Goal: Task Accomplishment & Management: Complete application form

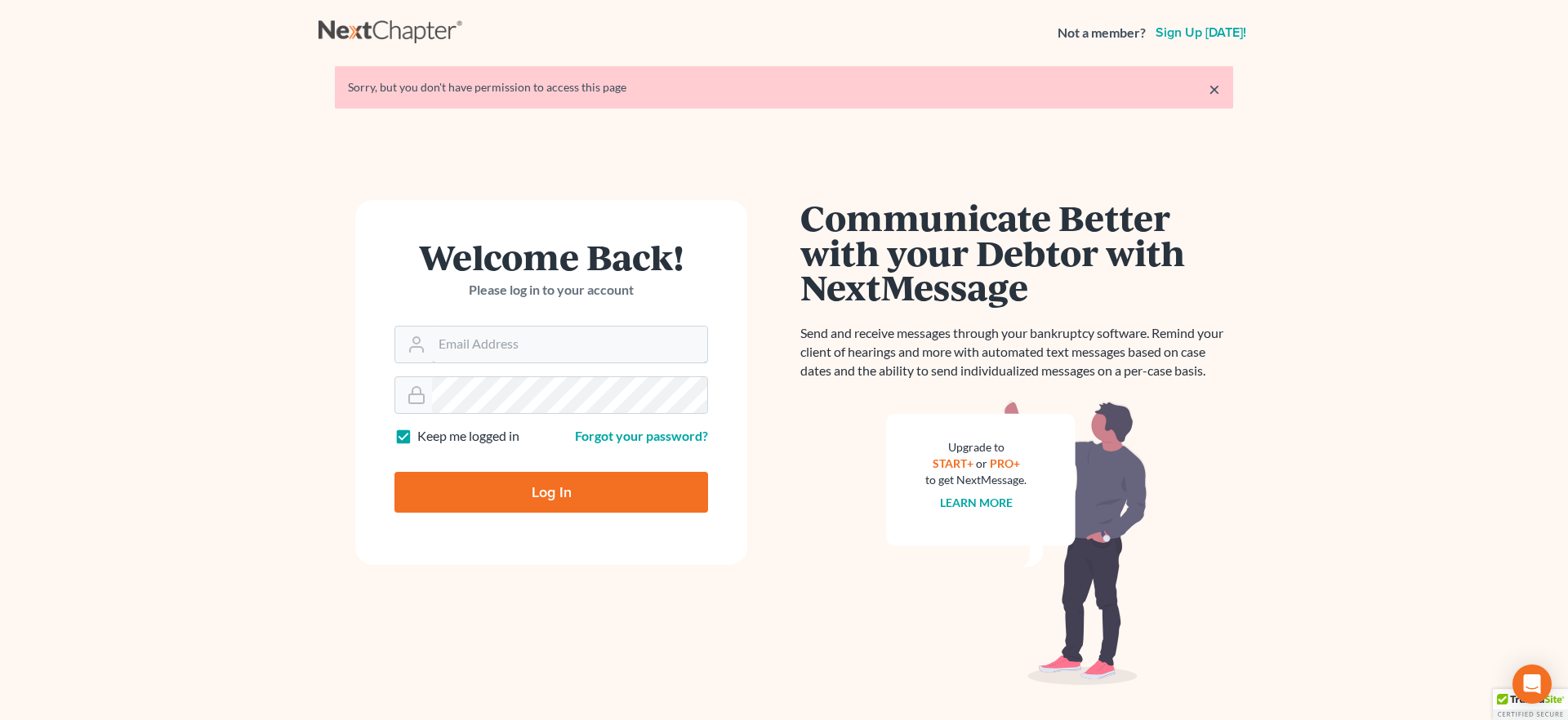
type input "[EMAIL_ADDRESS][DOMAIN_NAME]"
click at [658, 499] on input "Log In" at bounding box center [550, 493] width 313 height 41
type input "Thinking..."
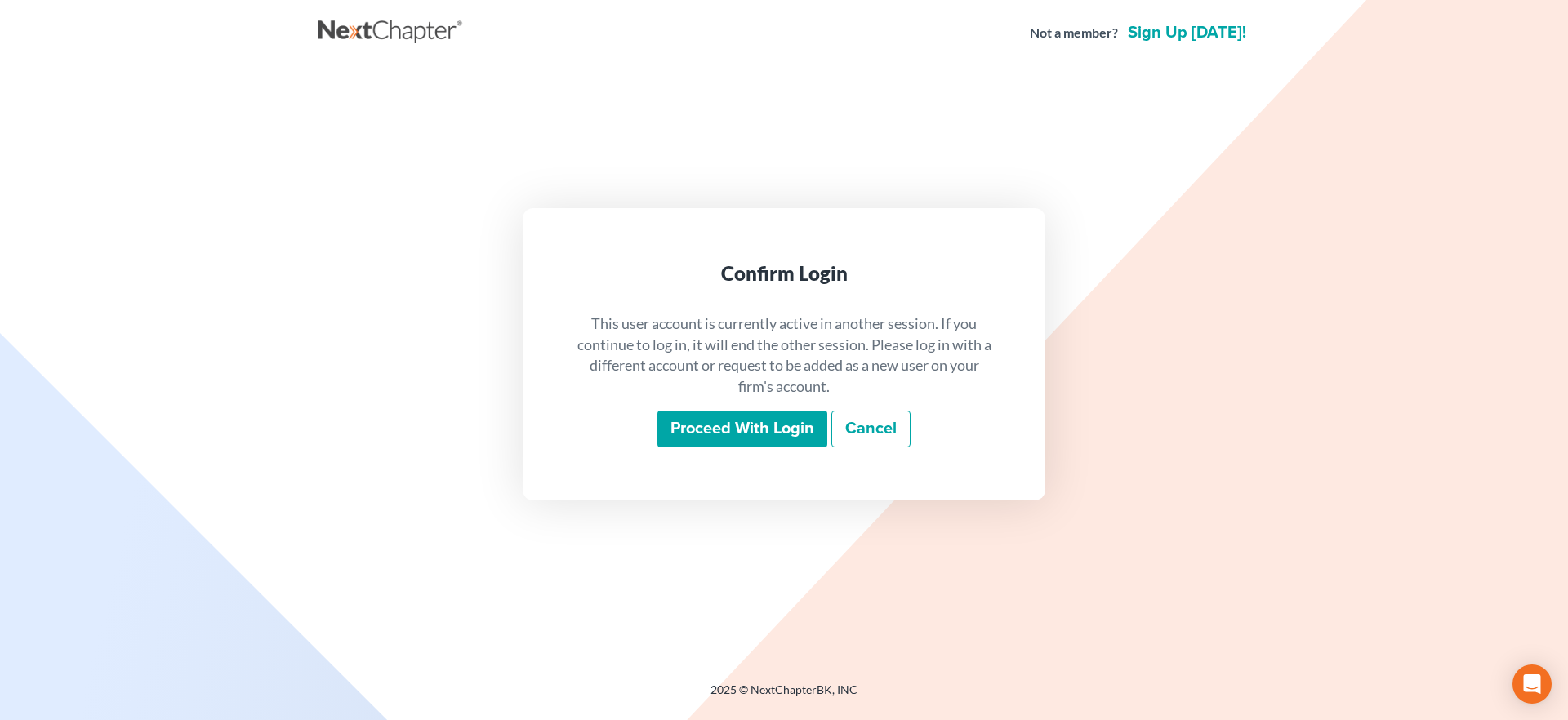
click at [705, 425] on input "Proceed with login" at bounding box center [743, 429] width 170 height 38
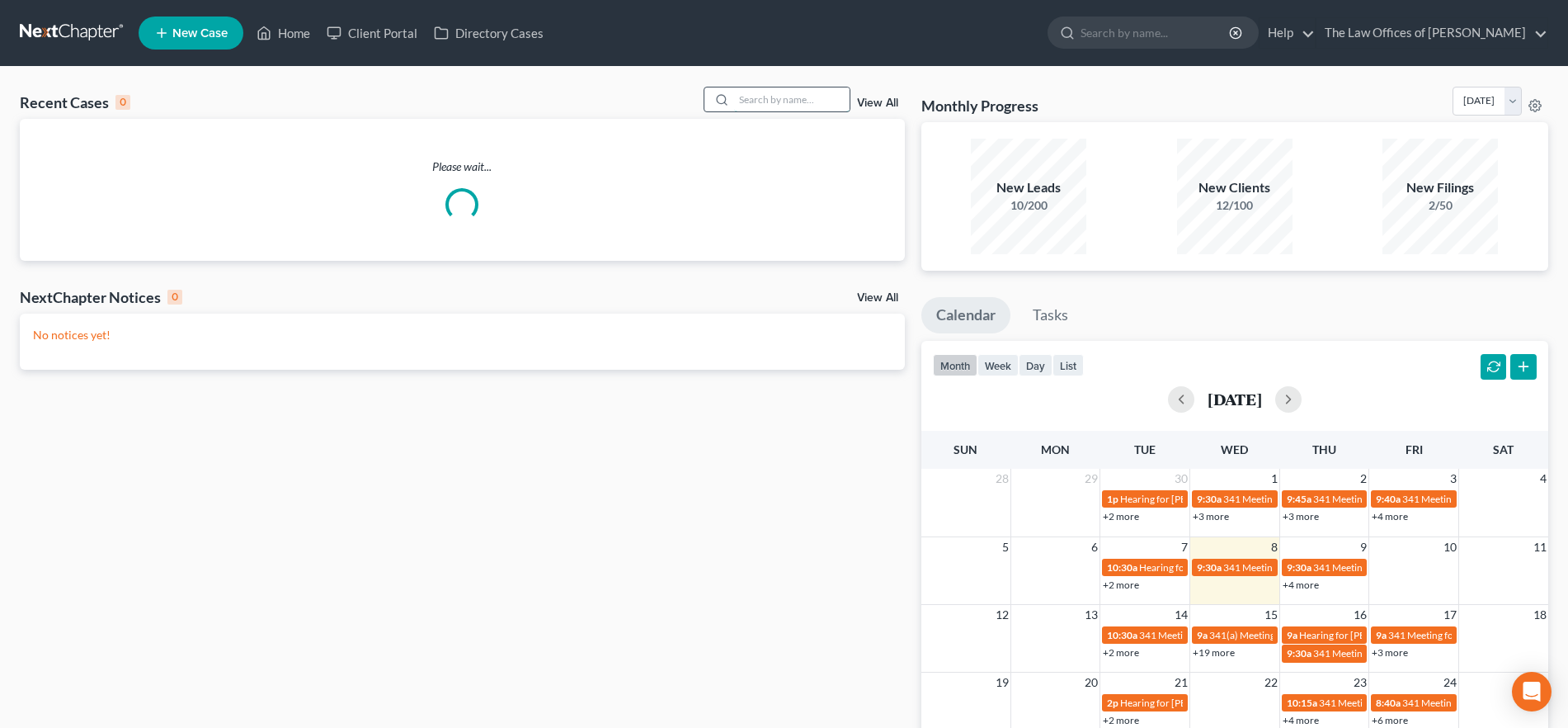
click at [772, 91] on input "search" at bounding box center [792, 100] width 115 height 24
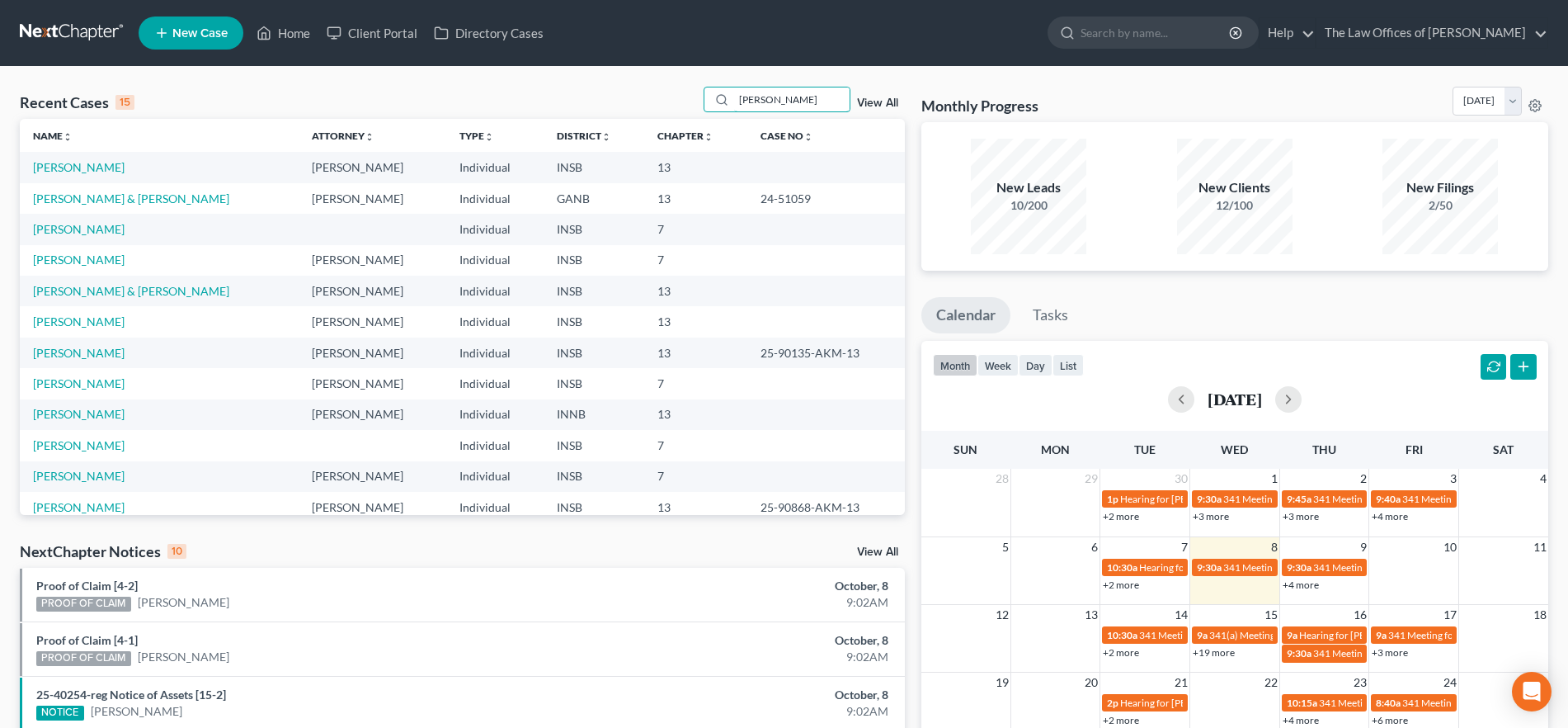
type input "[PERSON_NAME]"
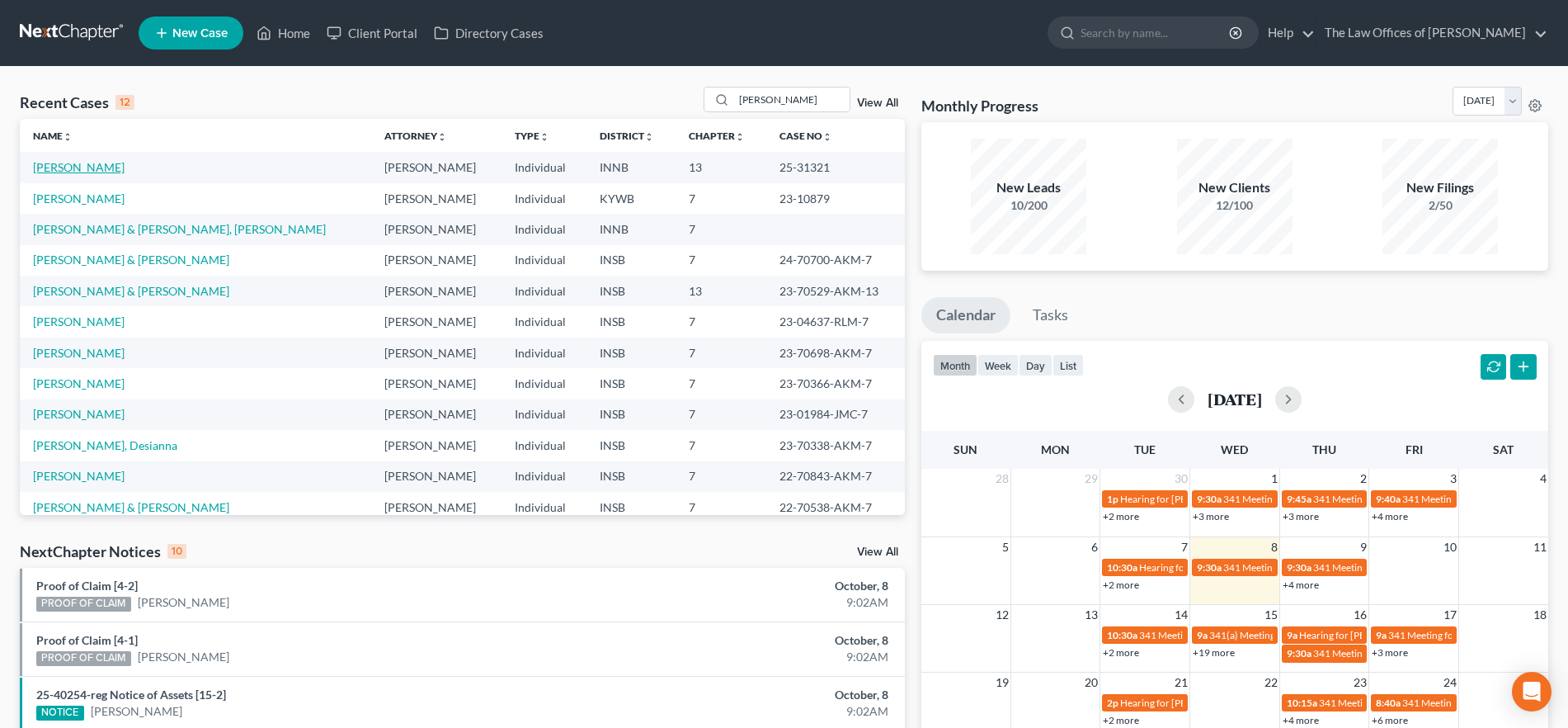
click at [62, 166] on link "[PERSON_NAME]" at bounding box center [79, 167] width 92 height 14
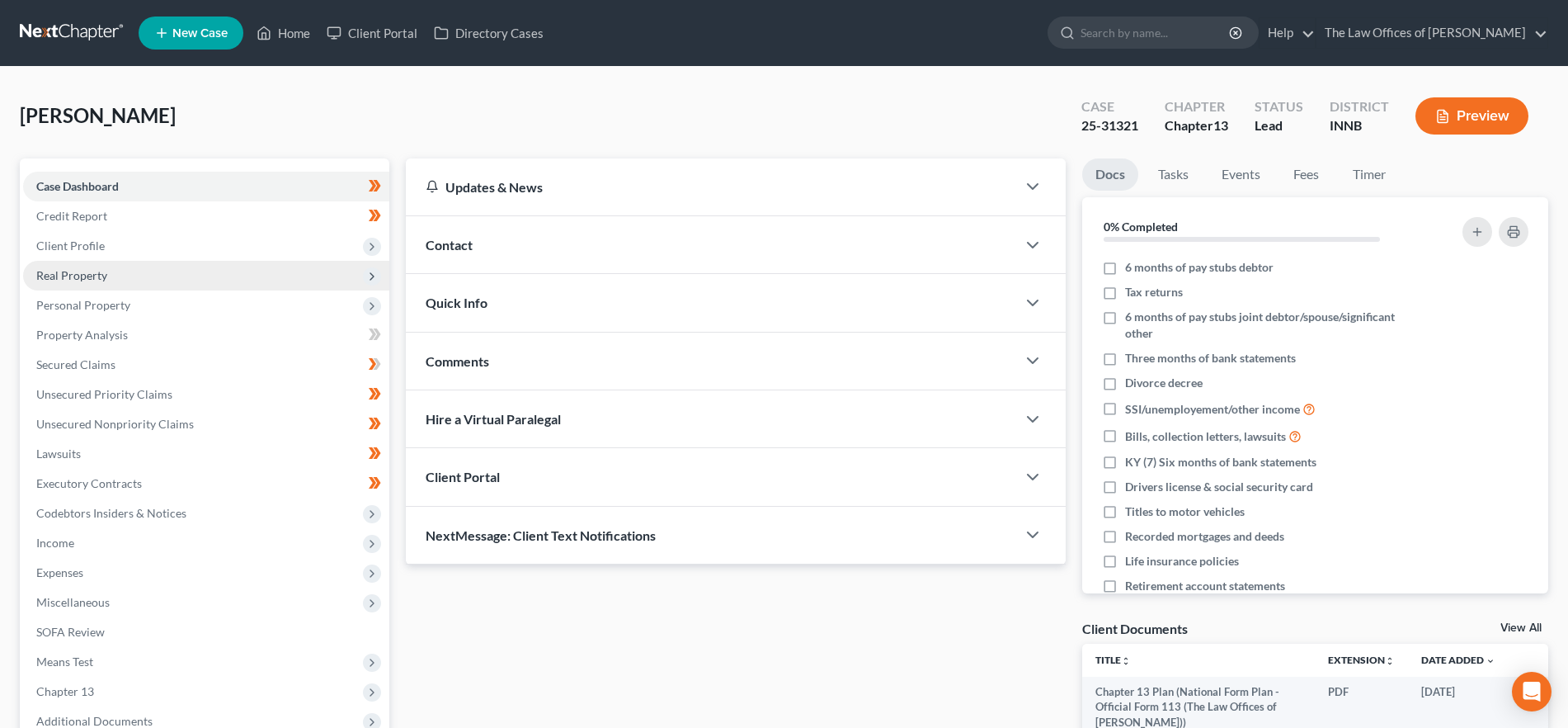
scroll to position [179, 0]
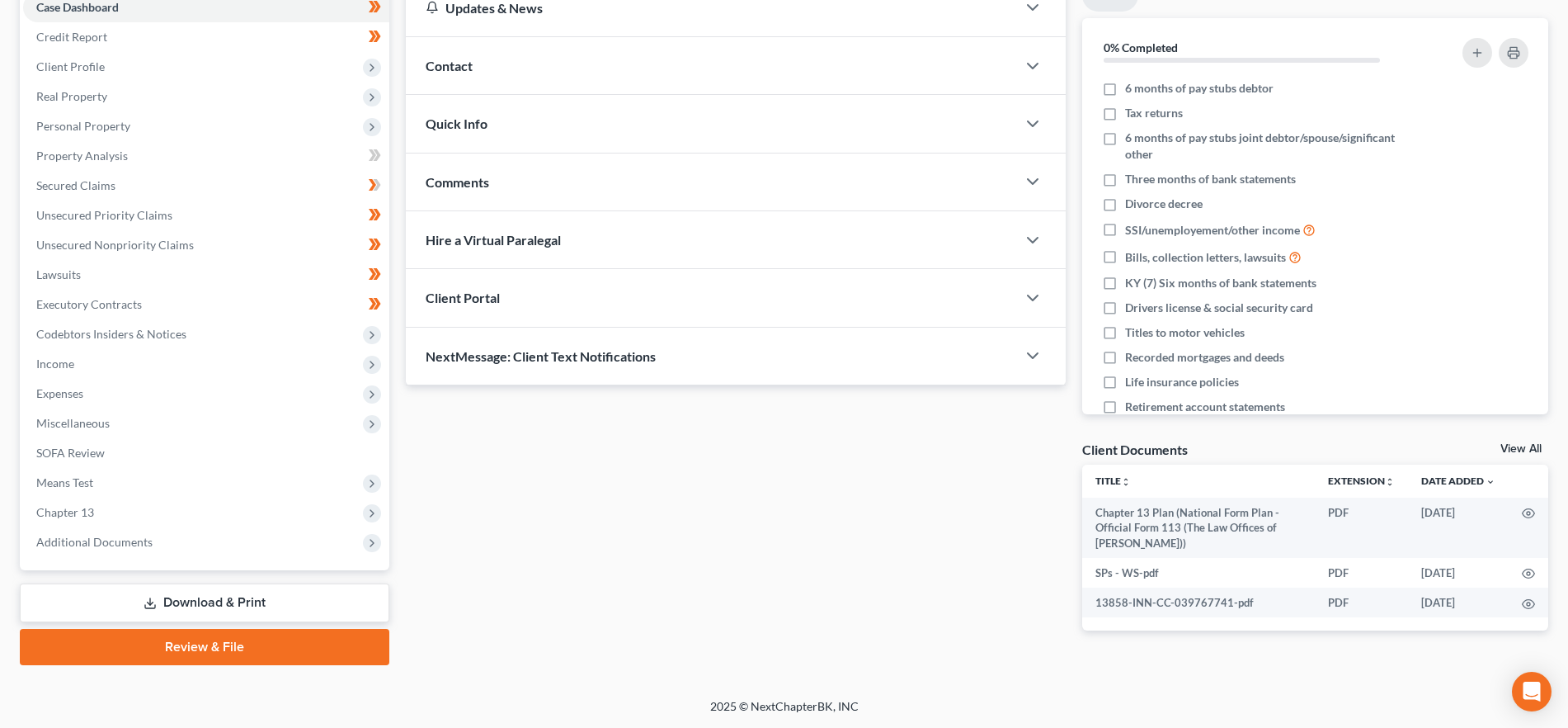
click at [211, 592] on link "Download & Print" at bounding box center [205, 602] width 369 height 39
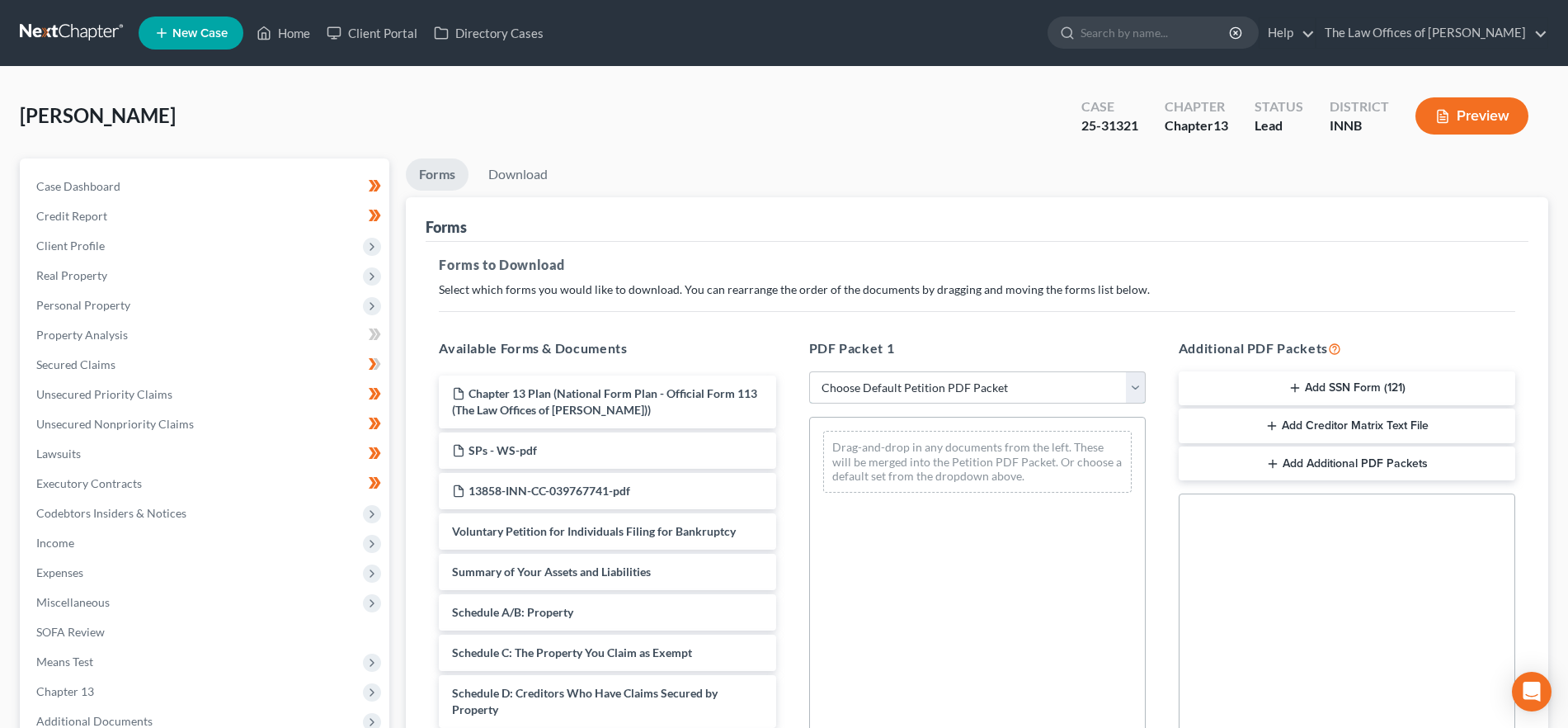
click at [982, 390] on select "Choose Default Petition PDF Packet Complete Bankruptcy Petition (all forms and …" at bounding box center [977, 388] width 336 height 33
select select "2"
click at [809, 371] on select "Choose Default Petition PDF Packet Complete Bankruptcy Petition (all forms and …" at bounding box center [977, 388] width 336 height 33
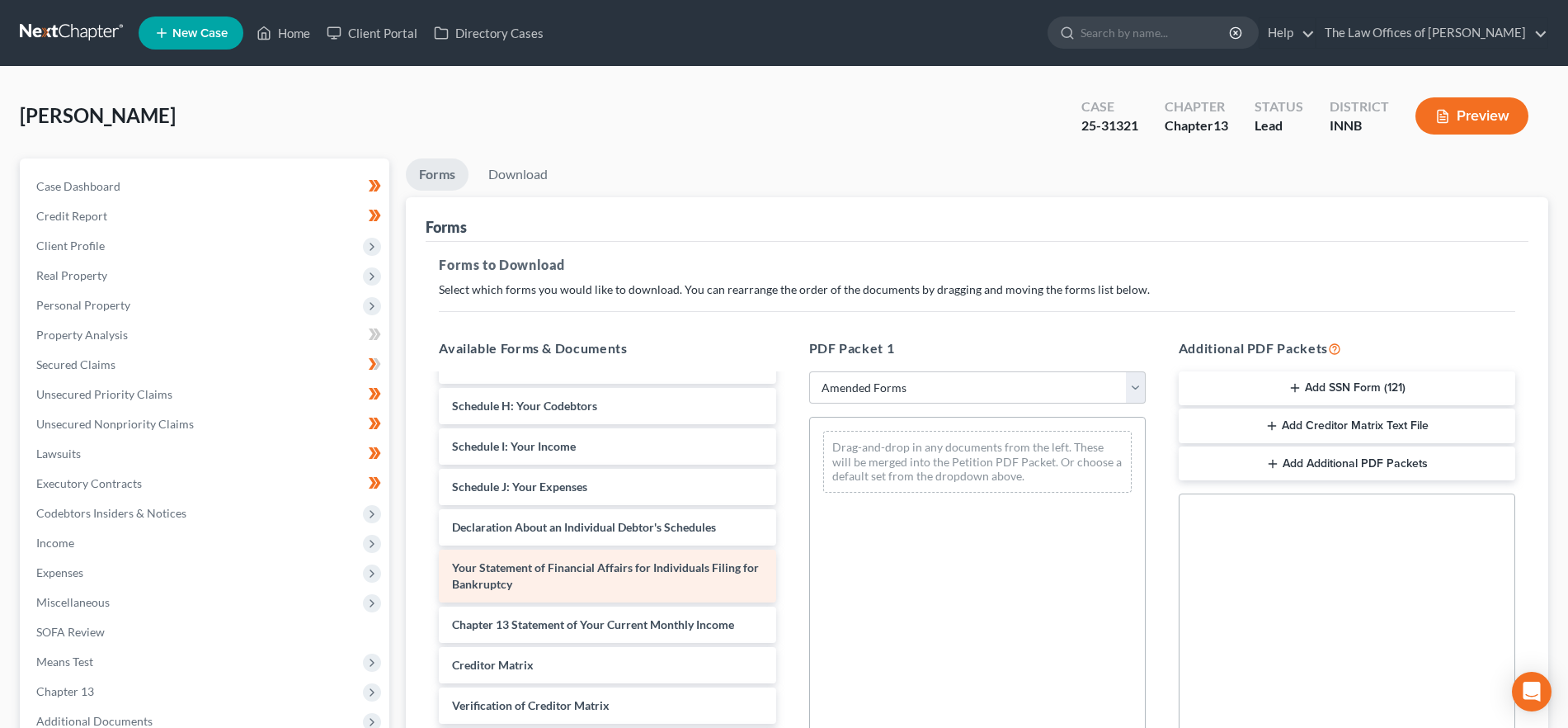
scroll to position [230, 0]
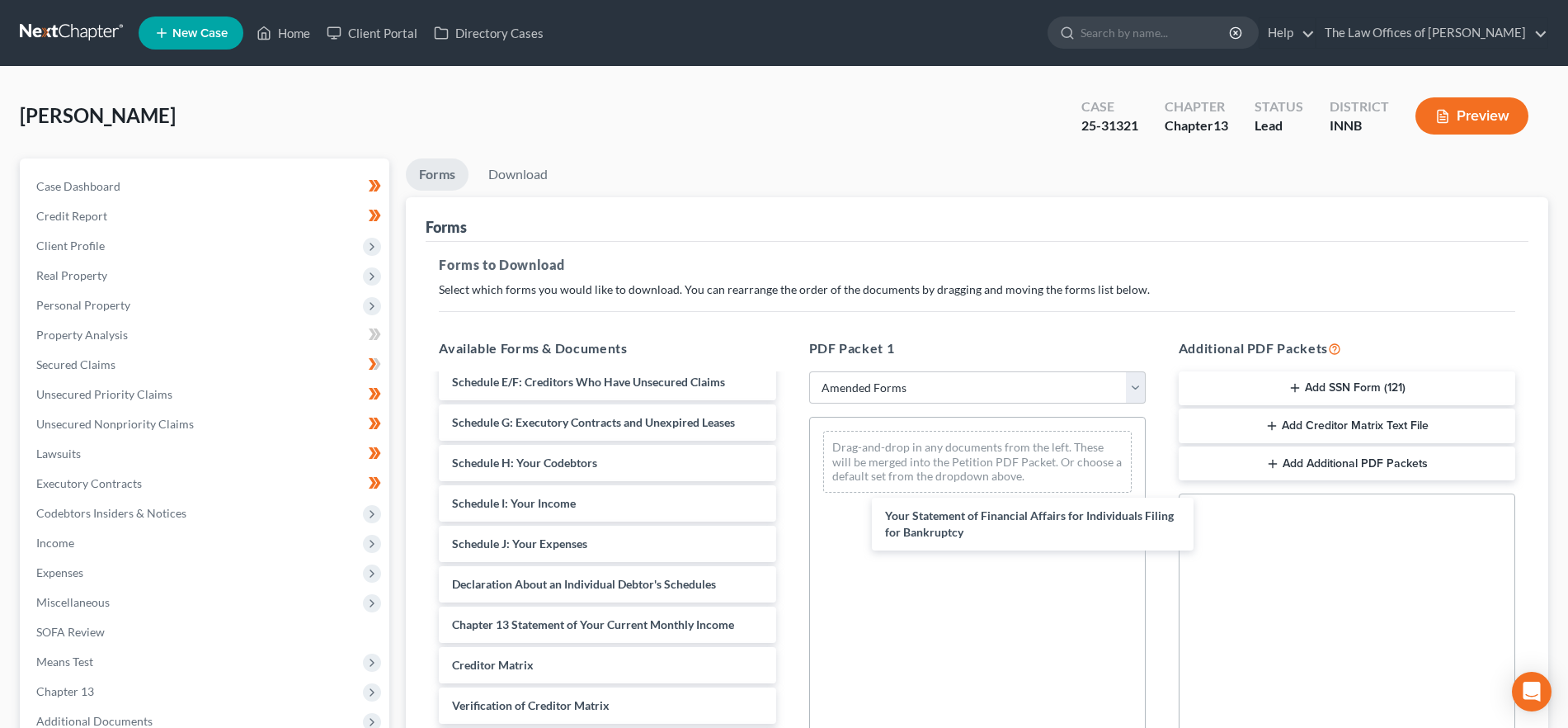
drag, startPoint x: 624, startPoint y: 586, endPoint x: 993, endPoint y: 512, distance: 376.3
click at [788, 512] on div "Your Statement of Financial Affairs for Individuals Filing for Bankruptcy Volun…" at bounding box center [607, 482] width 363 height 676
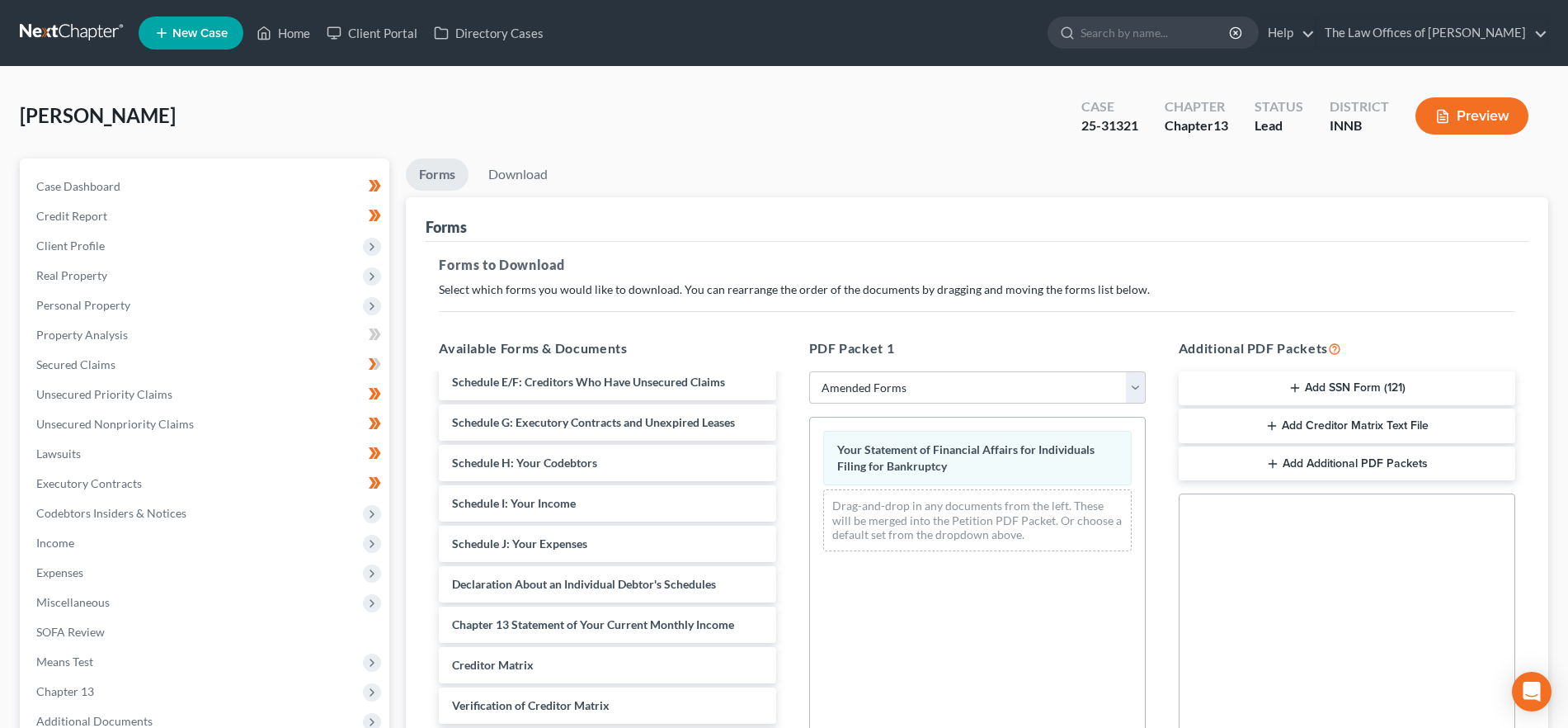
scroll to position [292, 0]
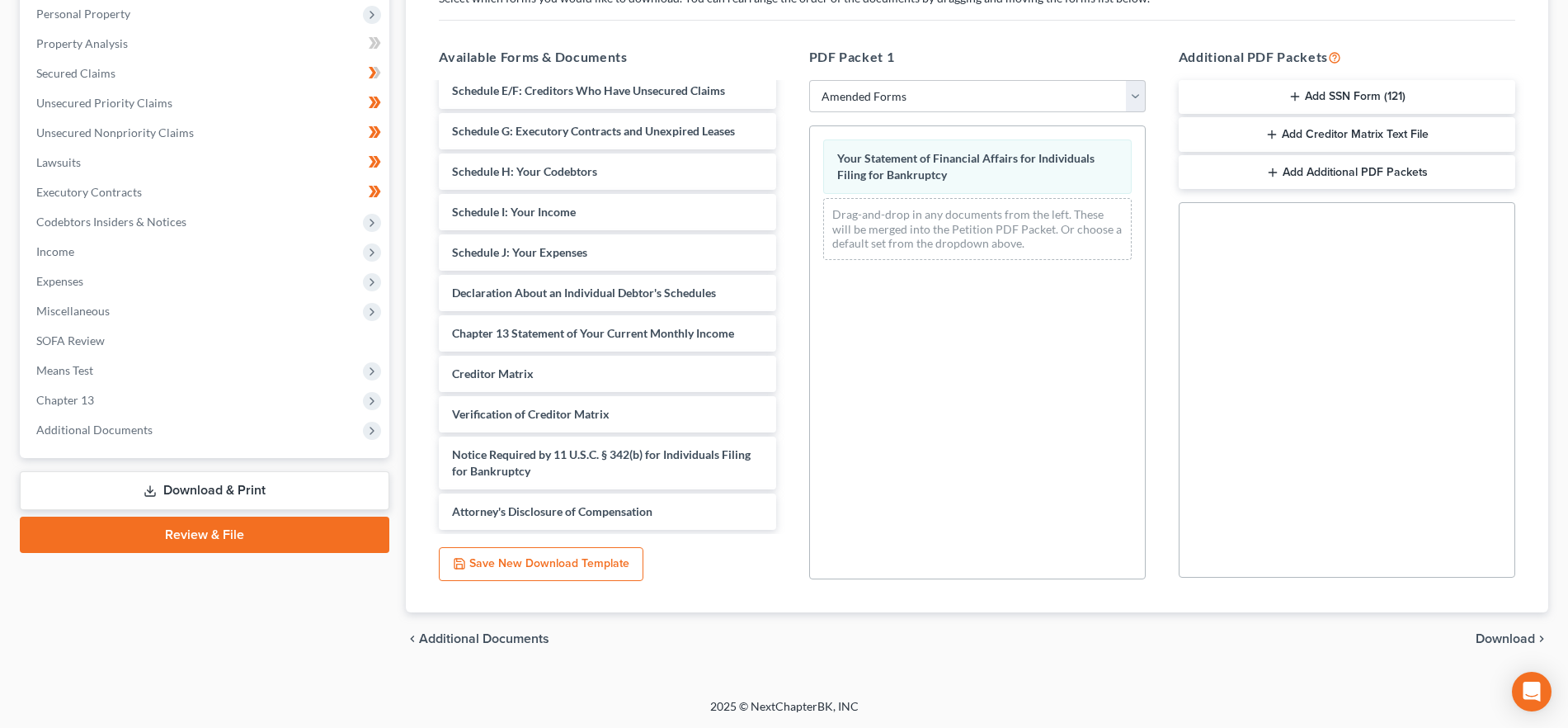
click at [1527, 634] on span "Download" at bounding box center [1506, 639] width 59 height 13
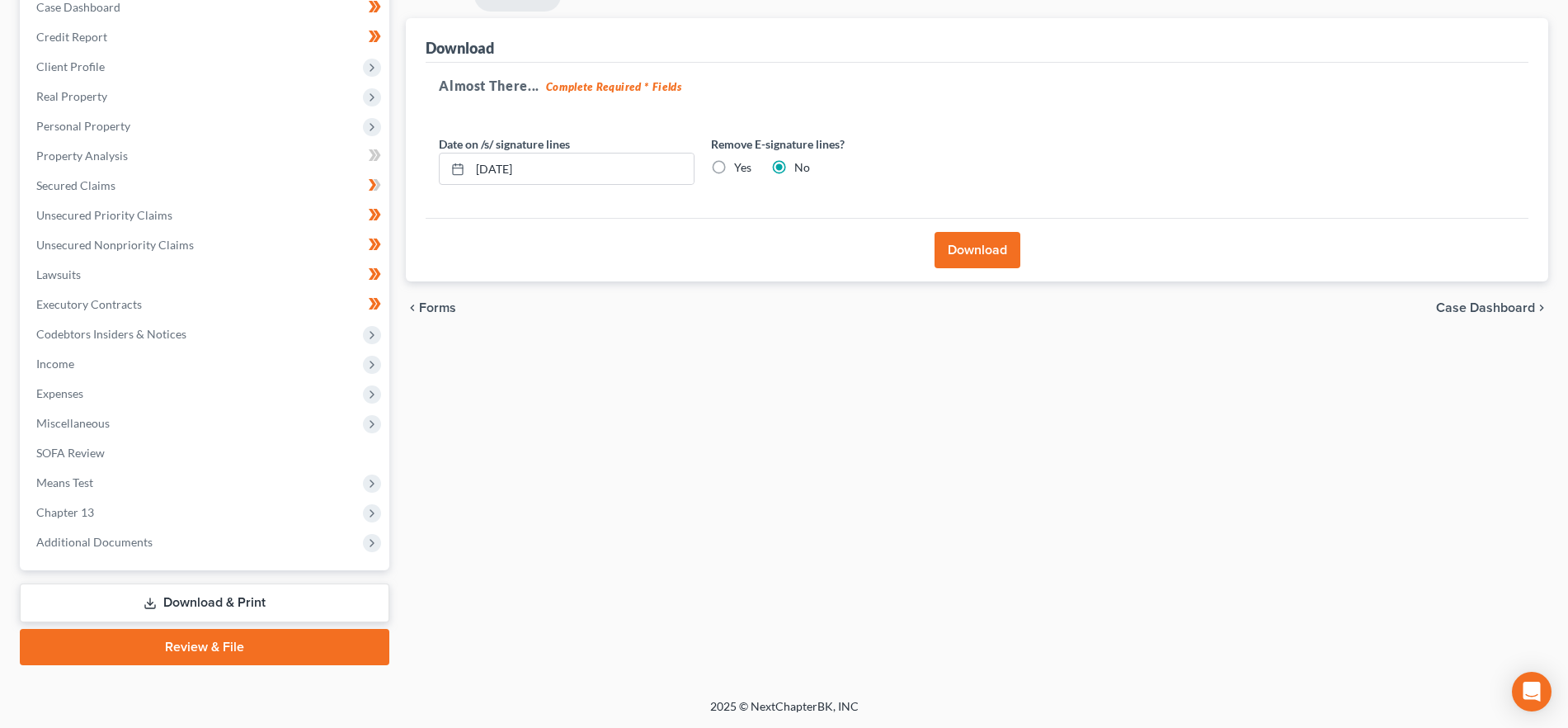
scroll to position [179, 0]
drag, startPoint x: 965, startPoint y: 251, endPoint x: 974, endPoint y: 260, distance: 12.7
click at [959, 251] on button "Download" at bounding box center [977, 250] width 86 height 36
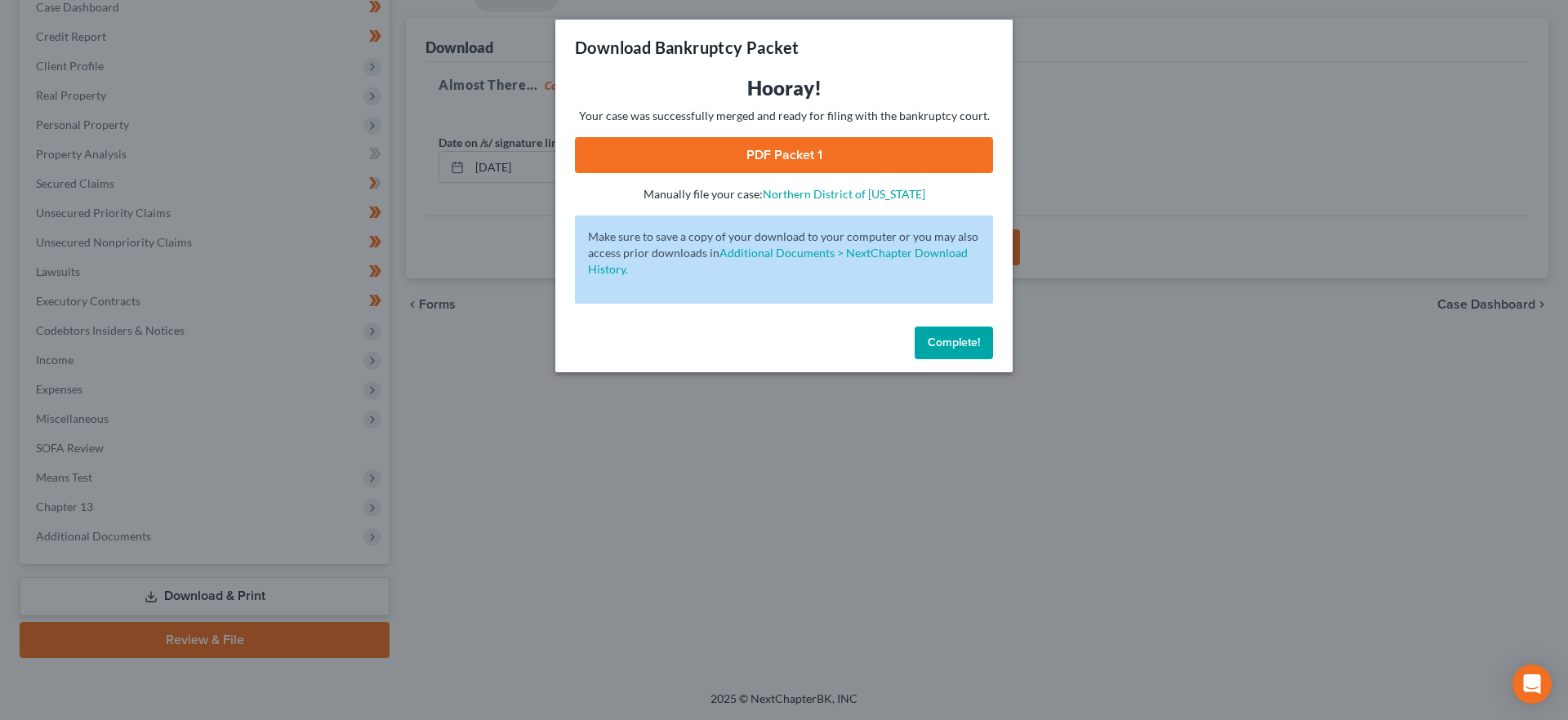
click at [737, 154] on link "PDF Packet 1" at bounding box center [784, 155] width 418 height 36
click at [944, 353] on button "Complete!" at bounding box center [953, 342] width 78 height 33
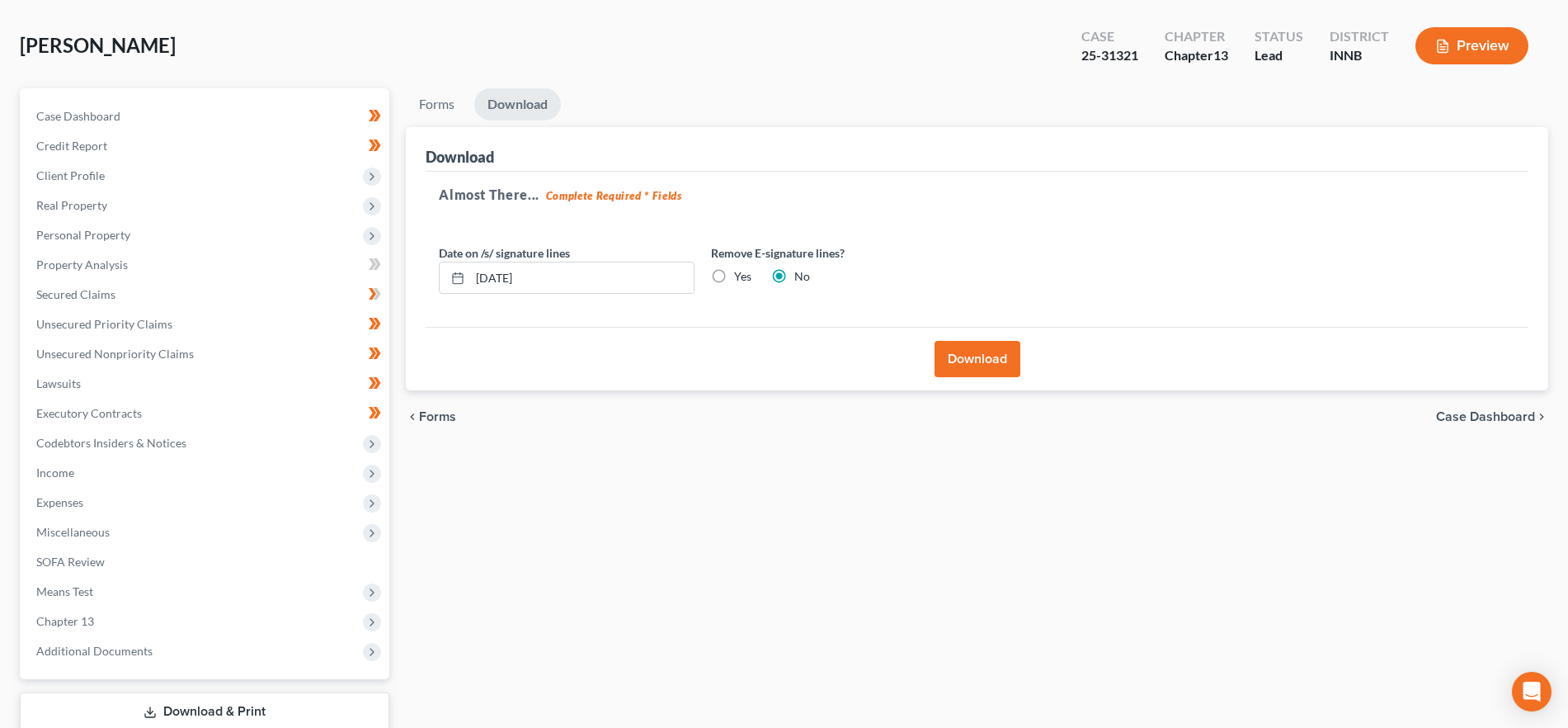
scroll to position [0, 0]
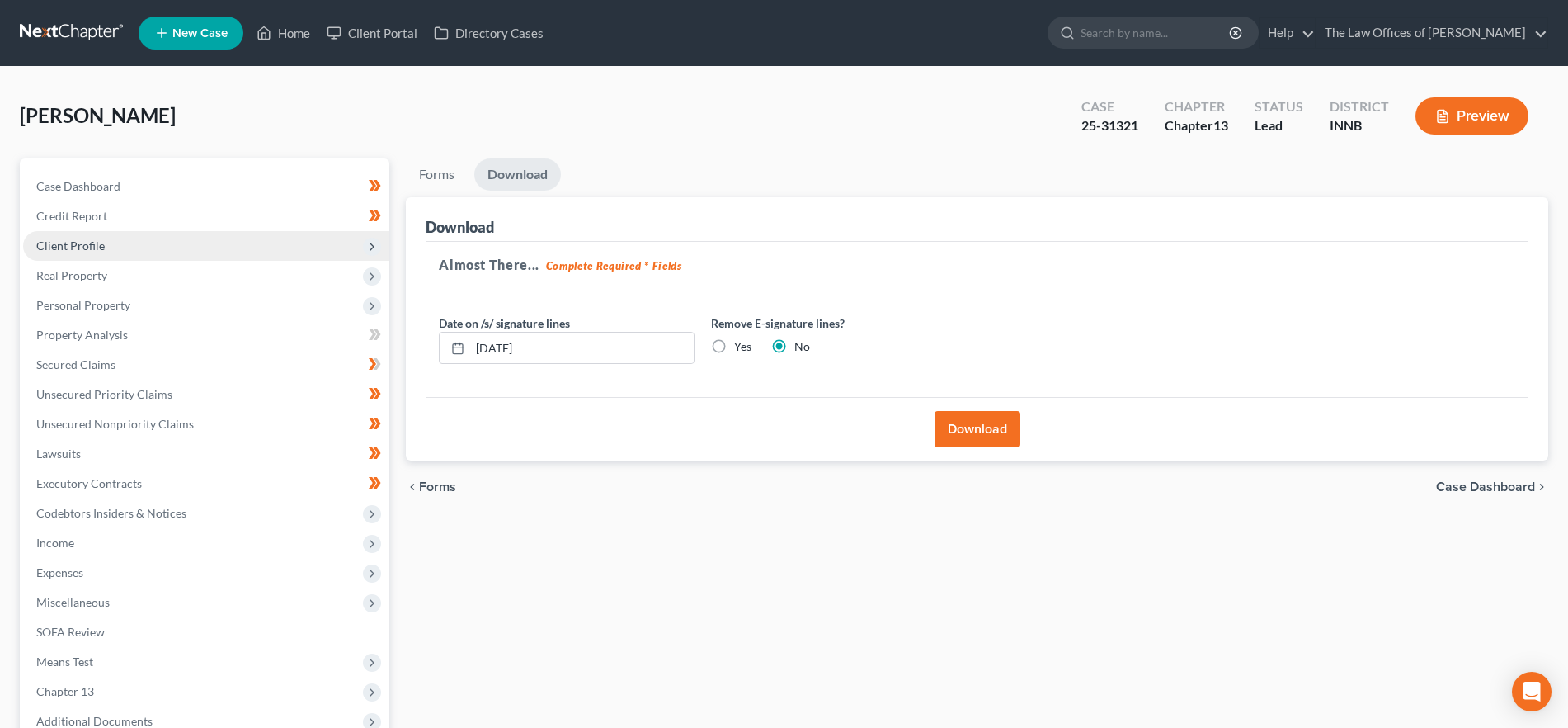
click at [158, 254] on span "Client Profile" at bounding box center [206, 246] width 366 height 30
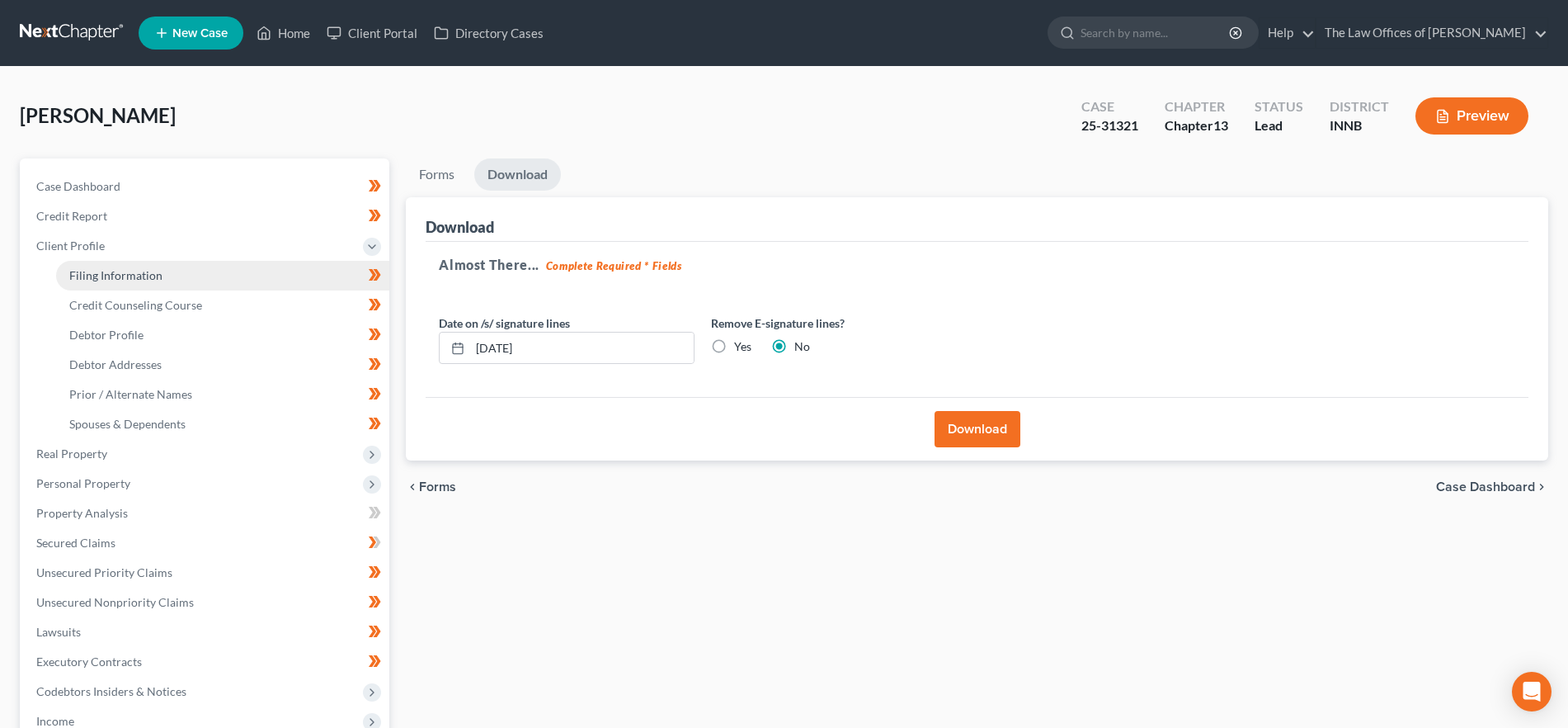
click at [205, 282] on link "Filing Information" at bounding box center [223, 276] width 333 height 30
select select "1"
select select "0"
select select "3"
select select "15"
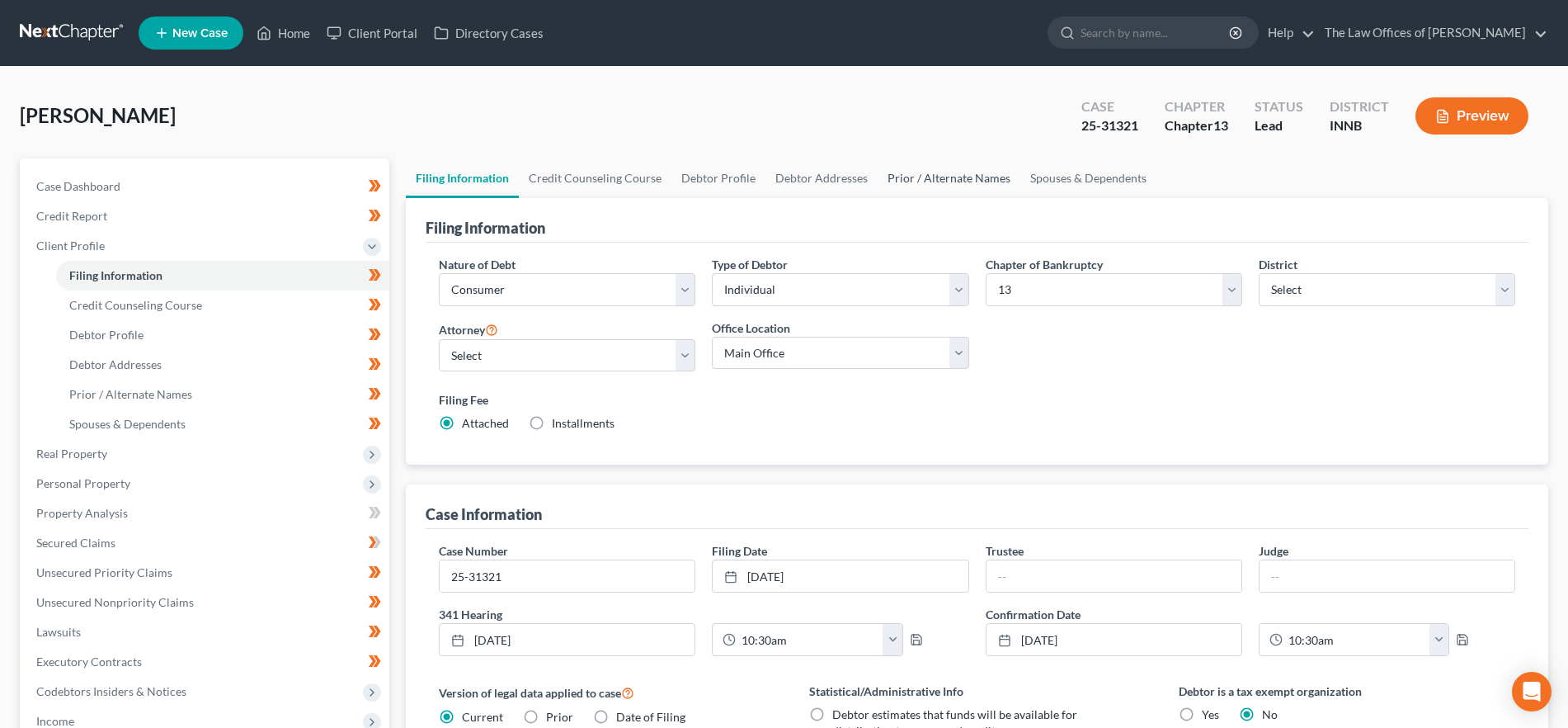
click at [936, 177] on link "Prior / Alternate Names" at bounding box center [949, 179] width 143 height 40
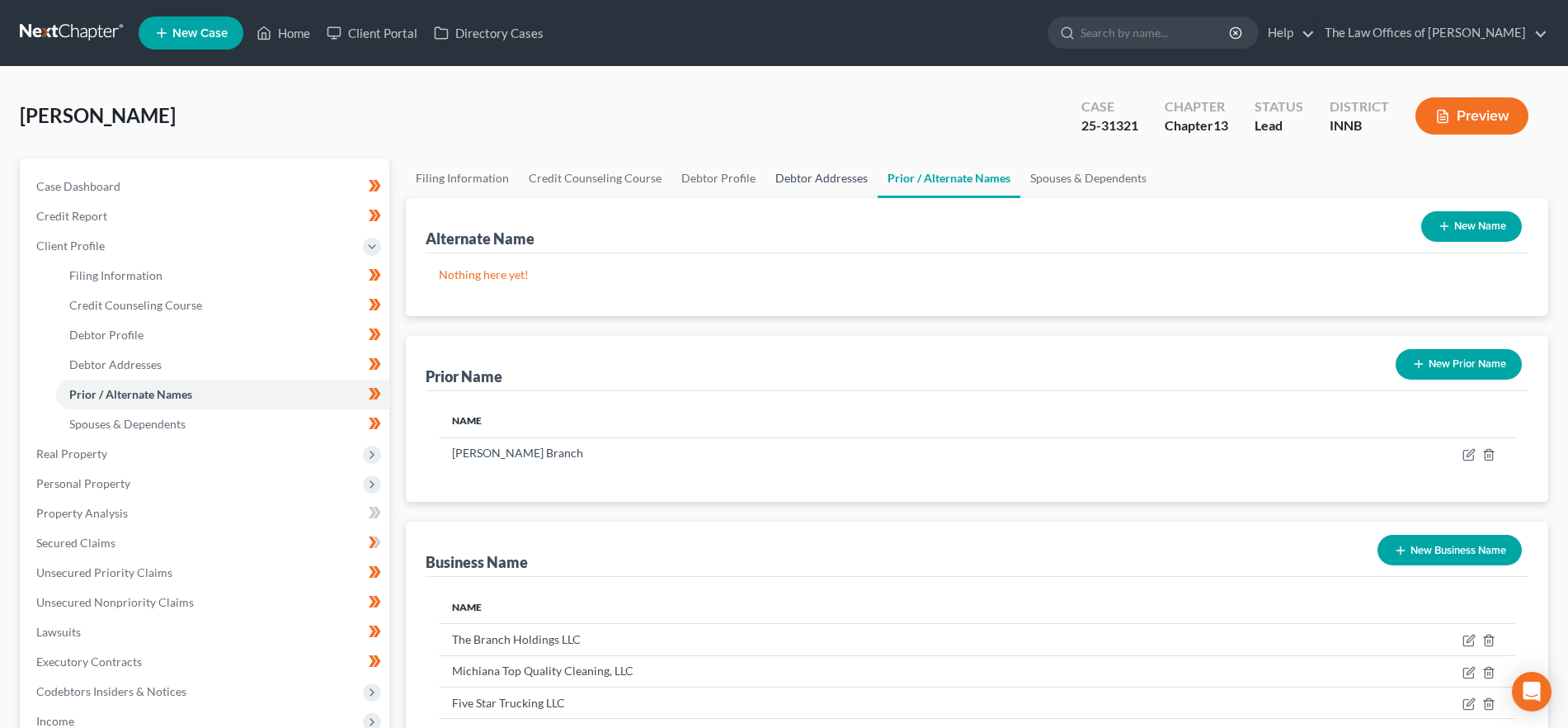
click at [814, 170] on link "Debtor Addresses" at bounding box center [821, 179] width 112 height 40
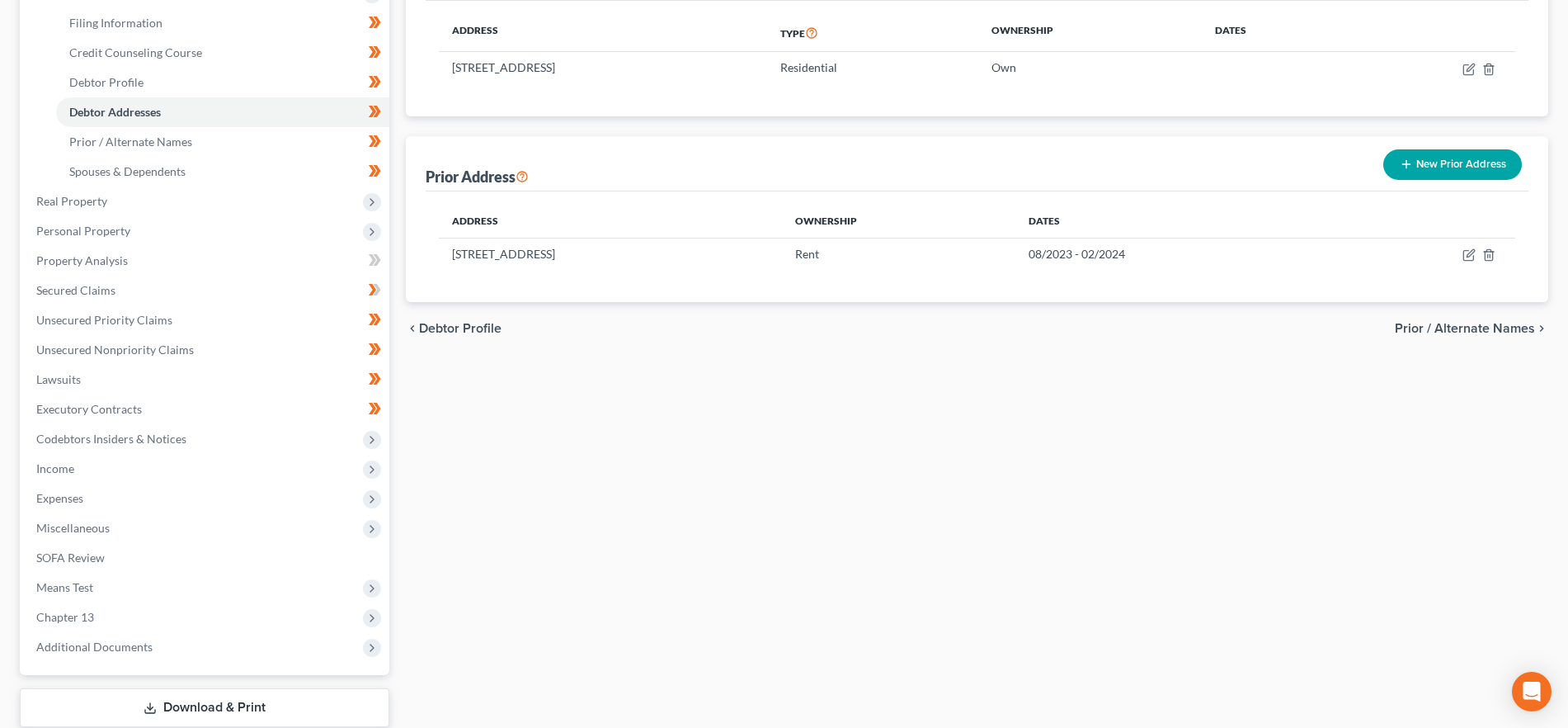
scroll to position [207, 0]
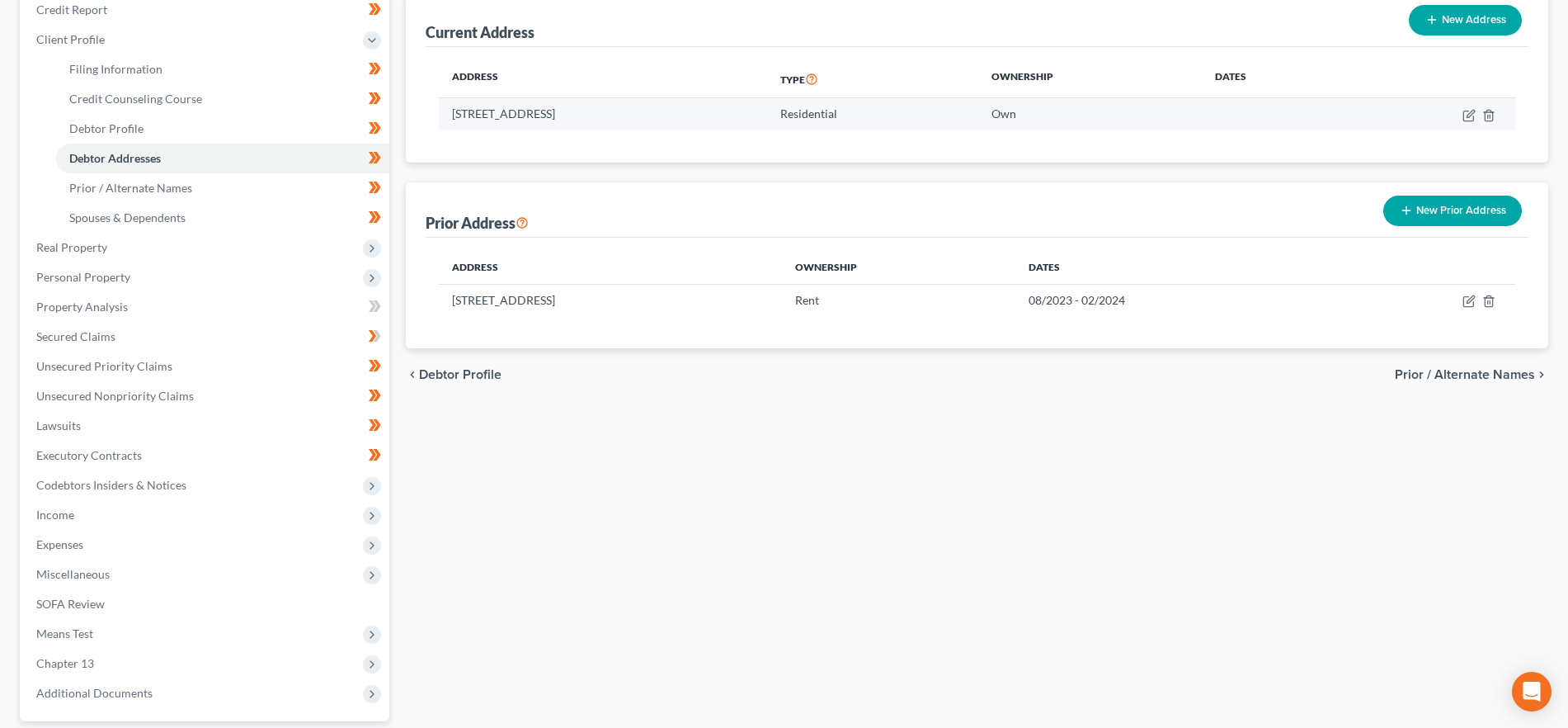
click at [585, 115] on td "[STREET_ADDRESS]" at bounding box center [603, 114] width 329 height 31
click at [1468, 208] on button "New Prior Address" at bounding box center [1453, 210] width 139 height 30
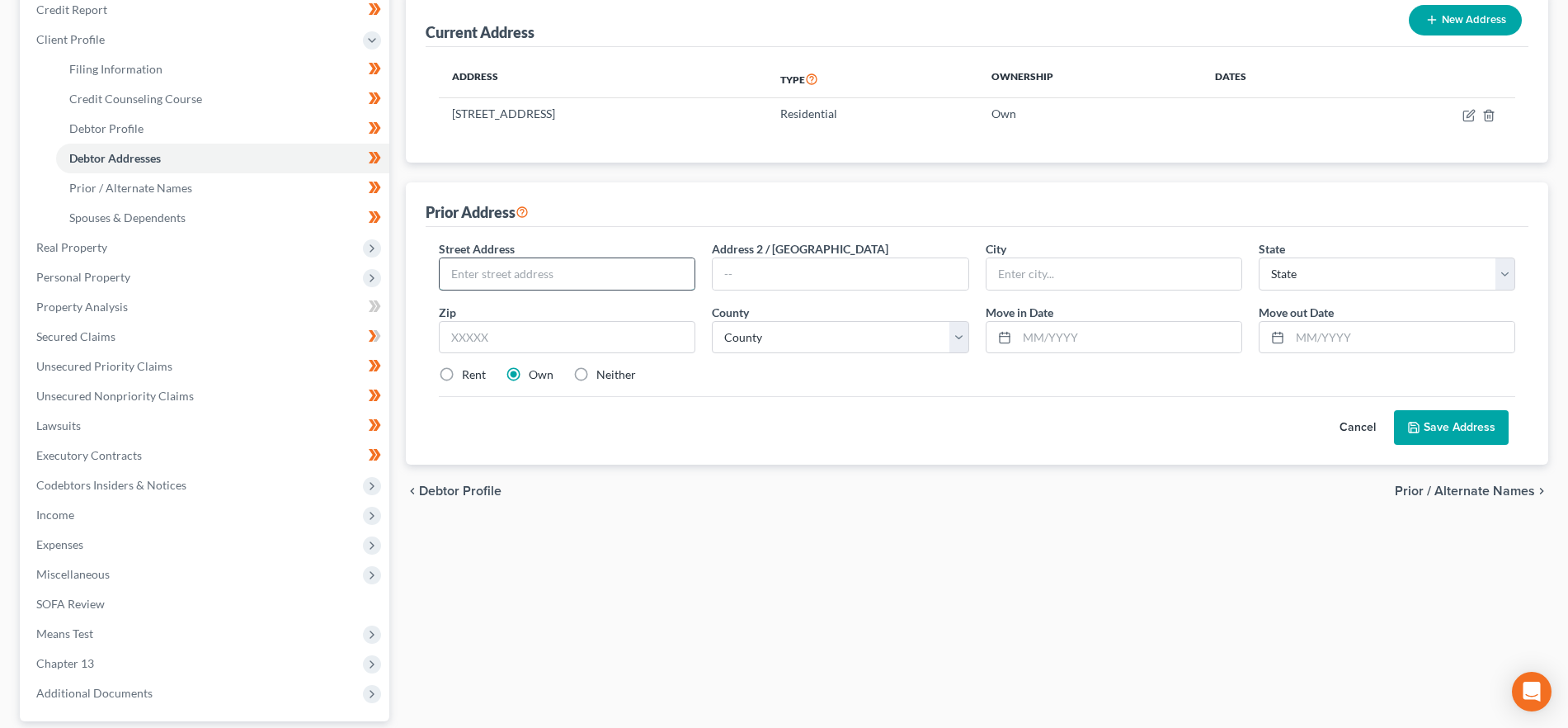
click at [569, 267] on input "text" at bounding box center [567, 274] width 255 height 31
type input "[STREET_ADDRESS]"
type input "Mishawaka"
select select "15"
type input "46544"
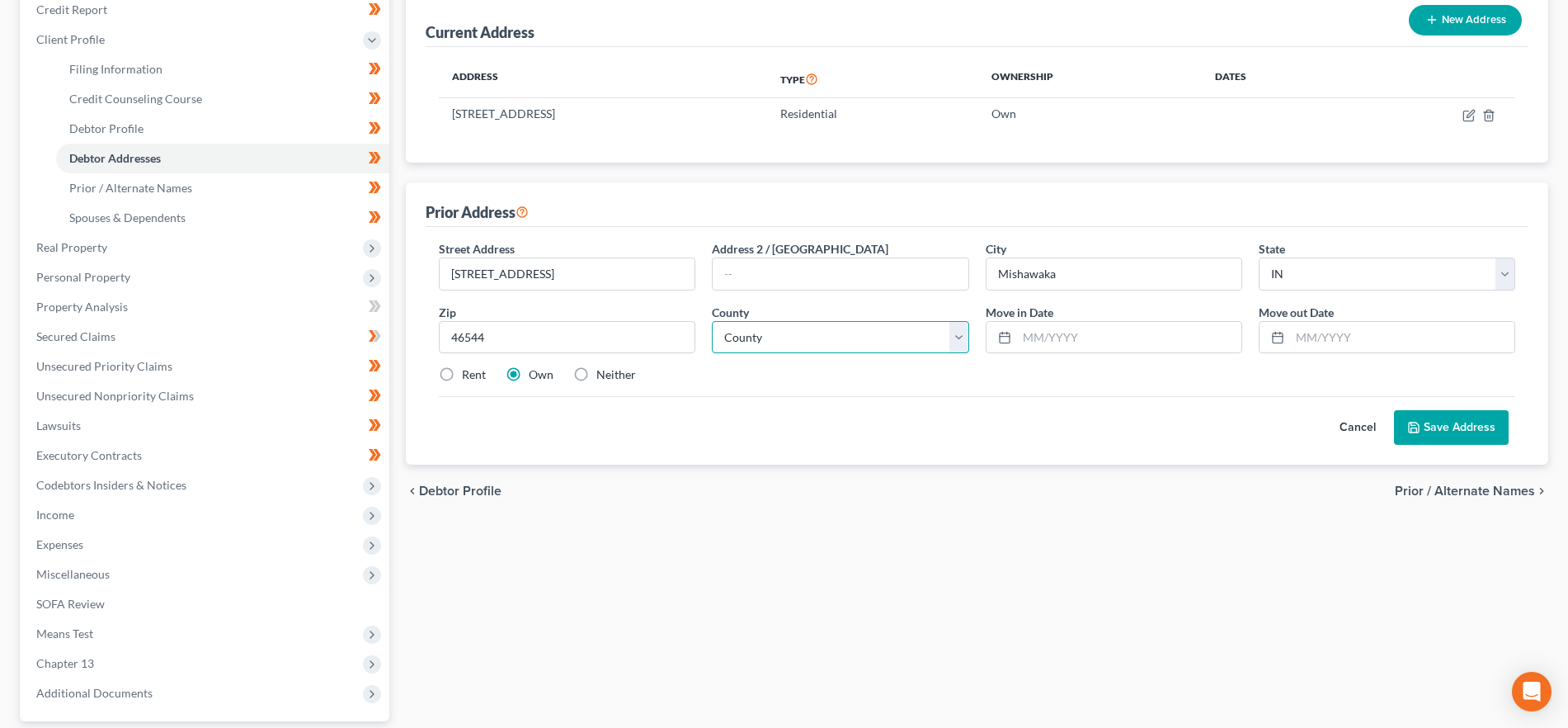
click at [787, 342] on select "County [GEOGRAPHIC_DATA] [GEOGRAPHIC_DATA] [GEOGRAPHIC_DATA] [GEOGRAPHIC_DATA] …" at bounding box center [840, 338] width 257 height 33
select select "73"
click at [712, 321] on select "County [GEOGRAPHIC_DATA] [GEOGRAPHIC_DATA] [GEOGRAPHIC_DATA] [GEOGRAPHIC_DATA] …" at bounding box center [840, 338] width 257 height 33
click at [1095, 344] on input "text" at bounding box center [1129, 338] width 225 height 31
type input "03/2018"
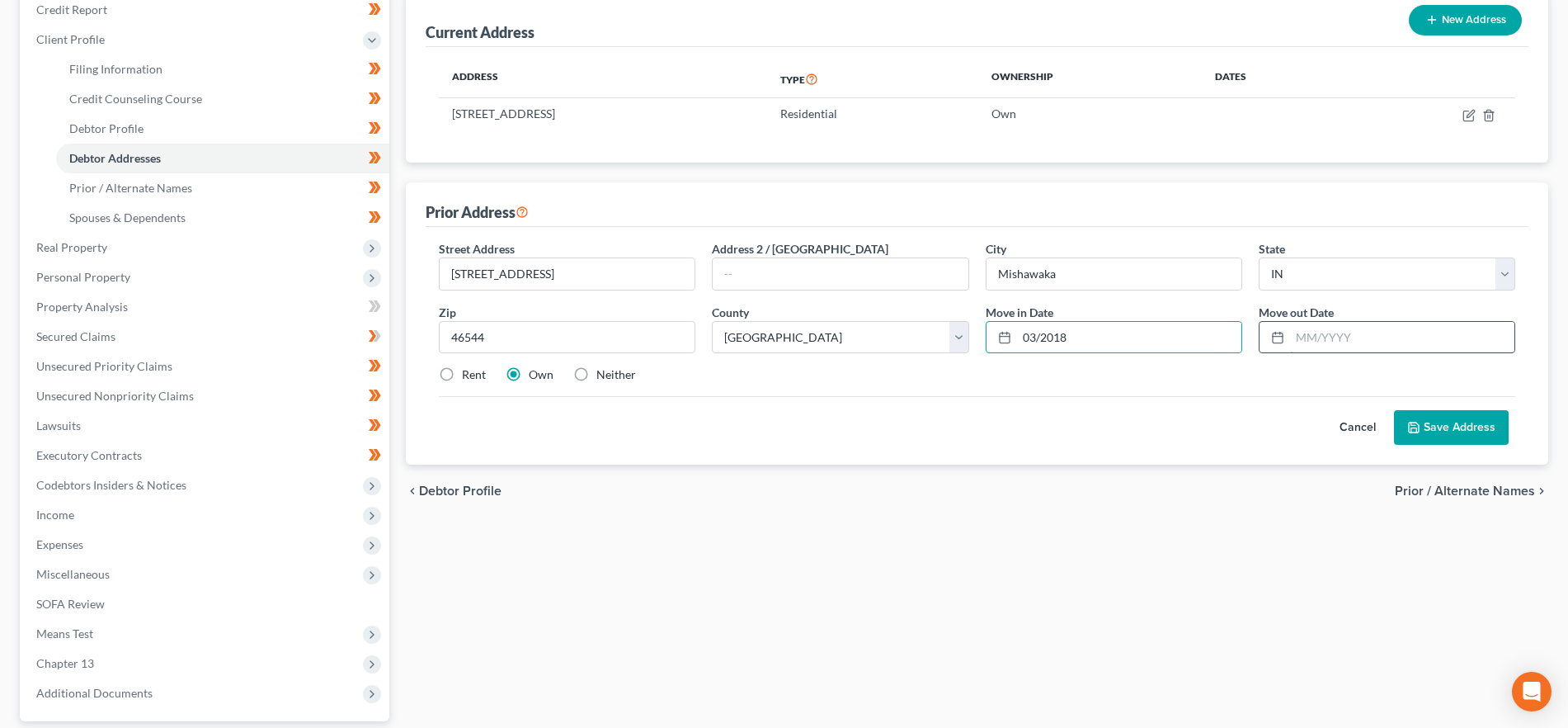
click at [1344, 333] on input "text" at bounding box center [1402, 338] width 225 height 31
click at [1446, 438] on button "Save Address" at bounding box center [1452, 428] width 114 height 35
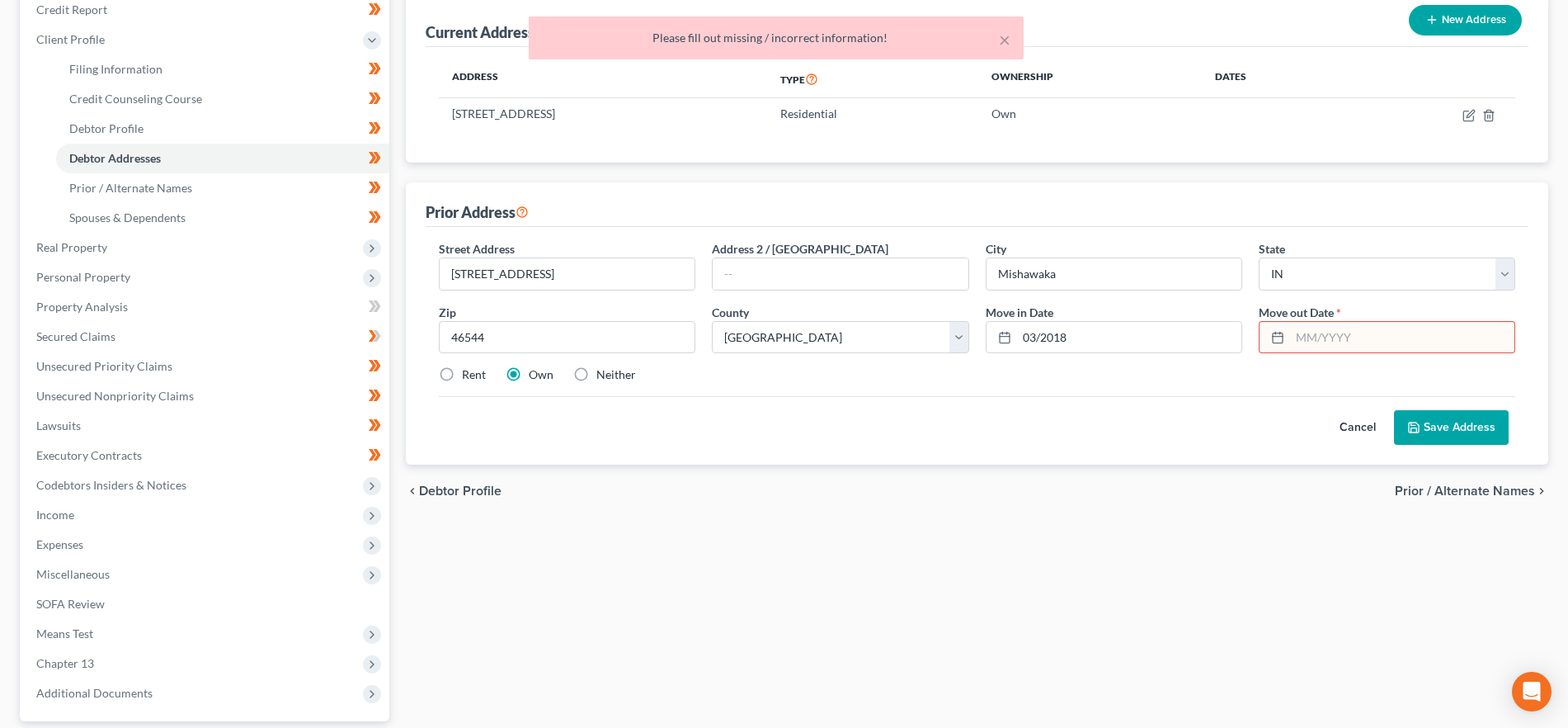
click at [1350, 344] on input "text" at bounding box center [1402, 338] width 225 height 31
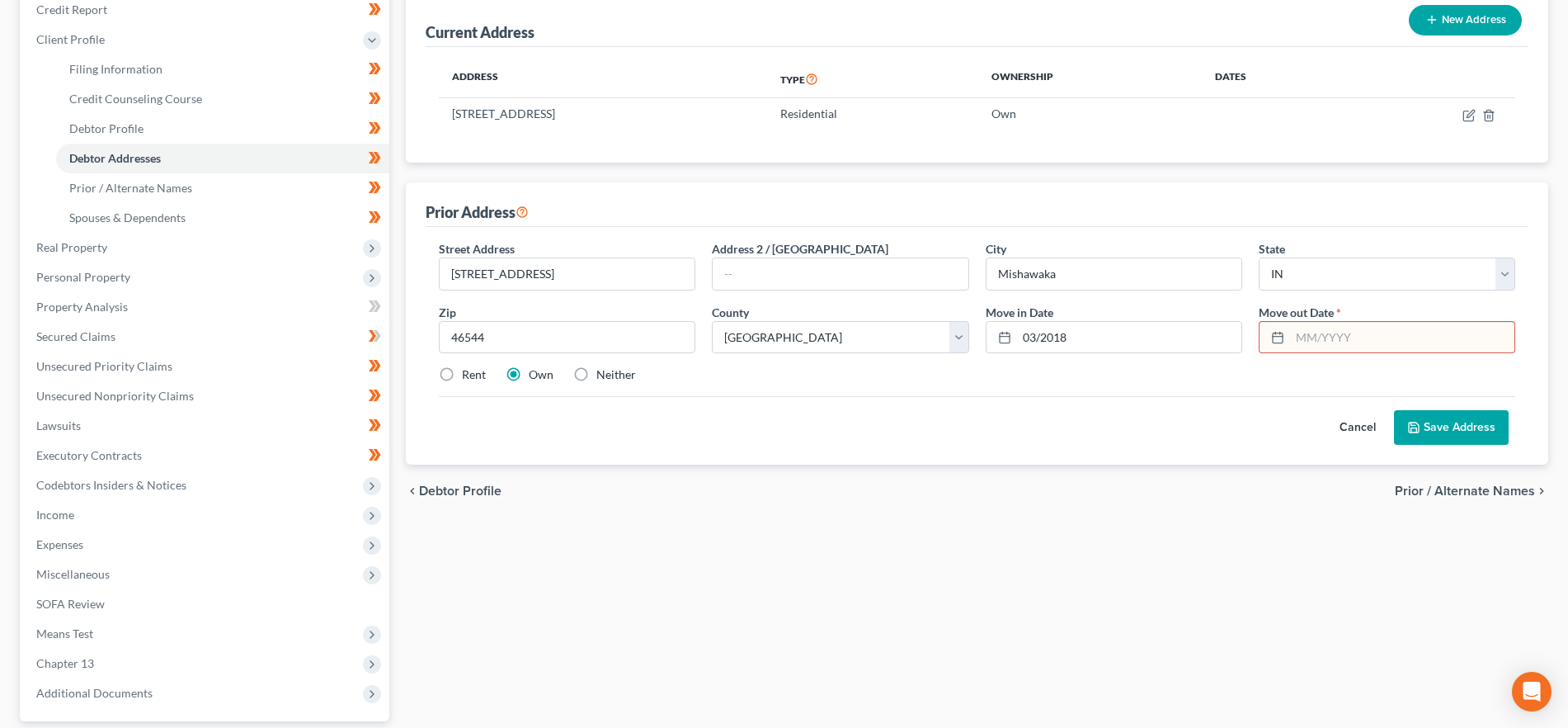
click at [1335, 337] on input "text" at bounding box center [1402, 338] width 225 height 31
type input "08/2023"
click at [1455, 437] on button "Save Address" at bounding box center [1452, 428] width 114 height 35
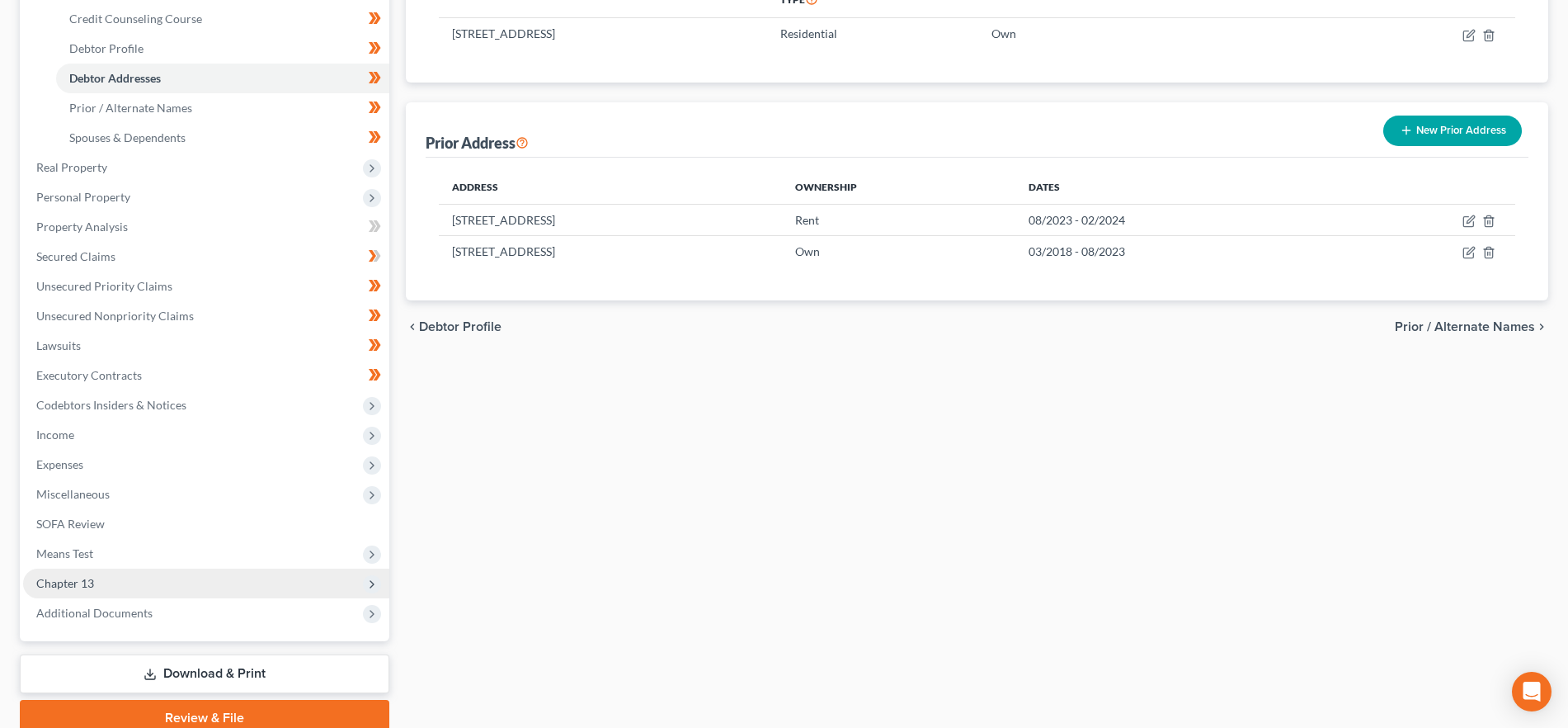
scroll to position [357, 0]
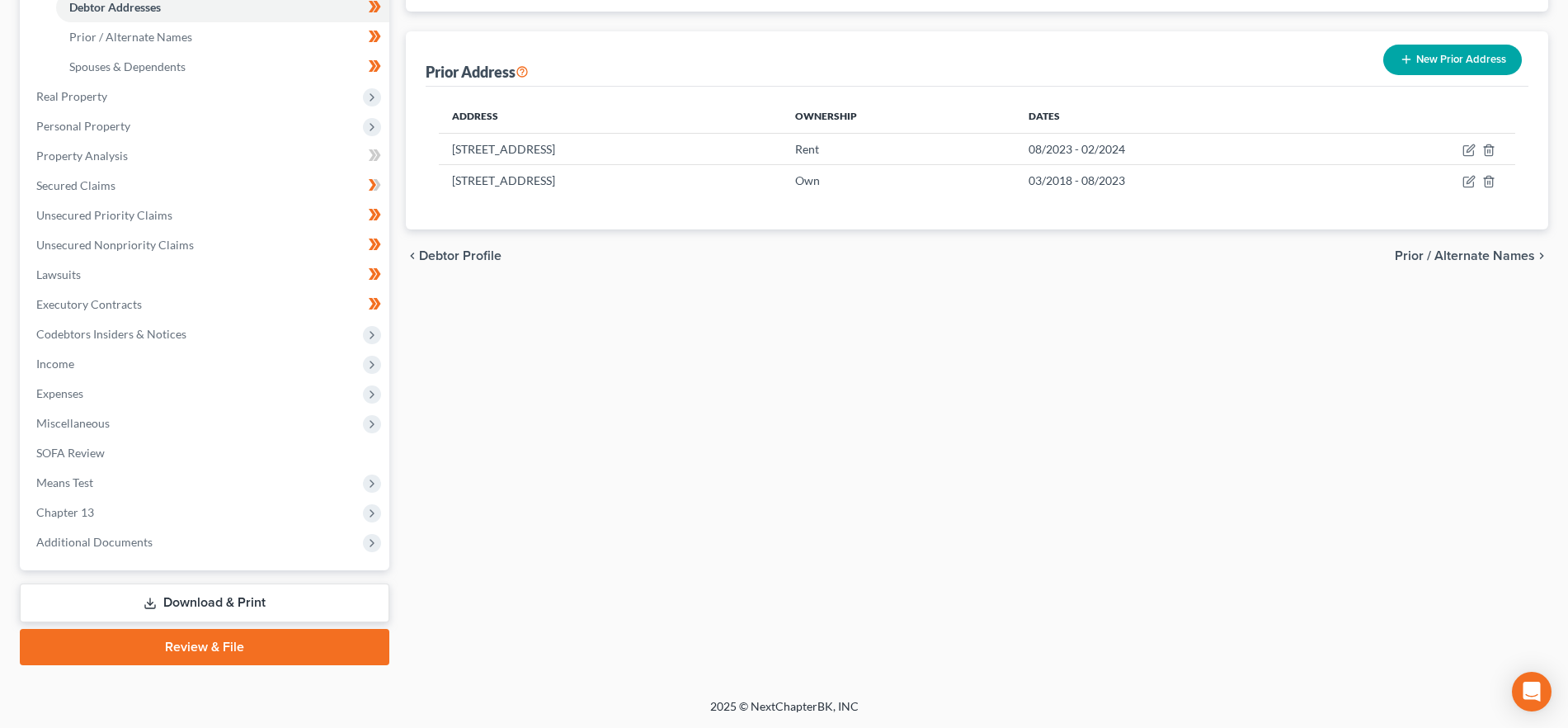
drag, startPoint x: 207, startPoint y: 603, endPoint x: 453, endPoint y: 657, distance: 251.9
click at [207, 603] on link "Download & Print" at bounding box center [205, 602] width 369 height 39
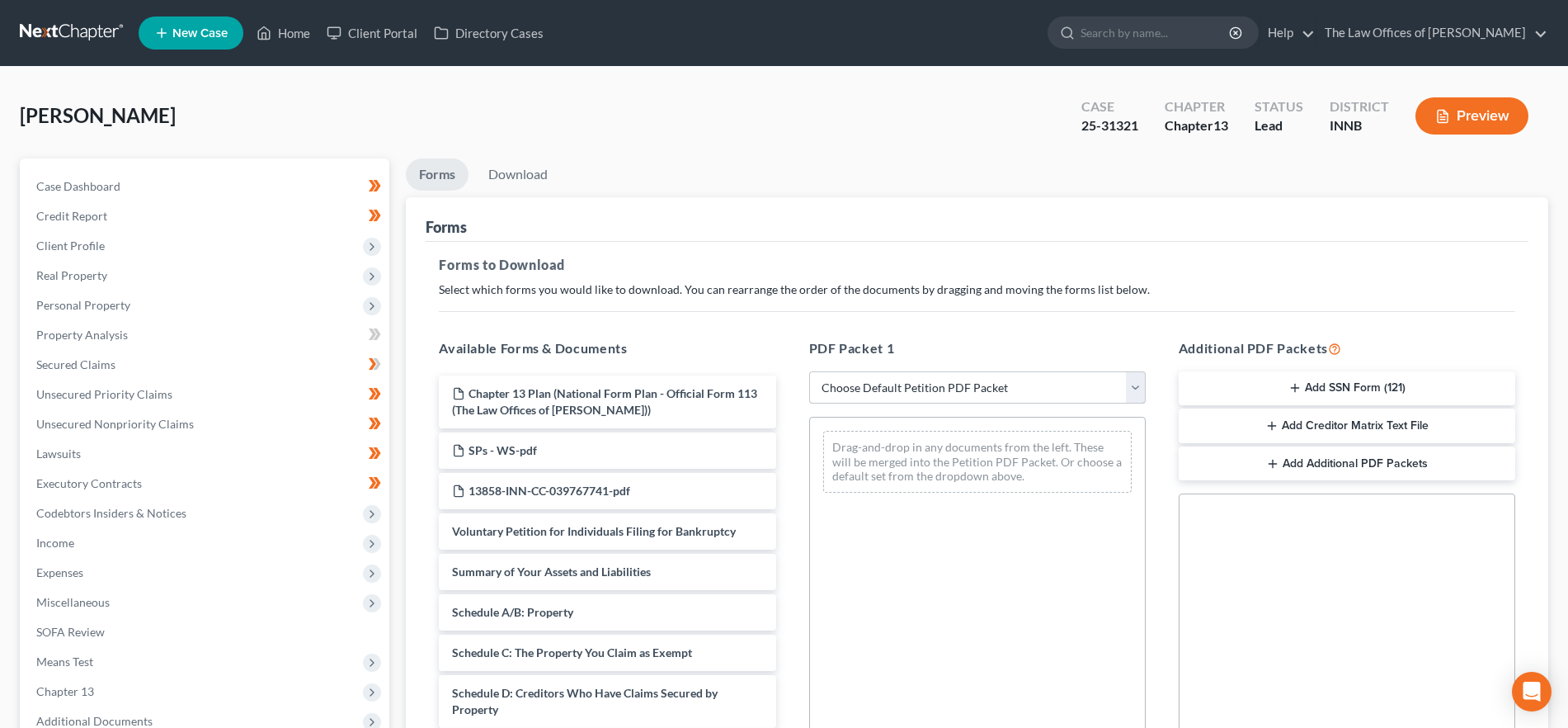
click at [956, 373] on select "Choose Default Petition PDF Packet Complete Bankruptcy Petition (all forms and …" at bounding box center [977, 388] width 336 height 33
select select "2"
click at [809, 371] on select "Choose Default Petition PDF Packet Complete Bankruptcy Petition (all forms and …" at bounding box center [977, 388] width 336 height 33
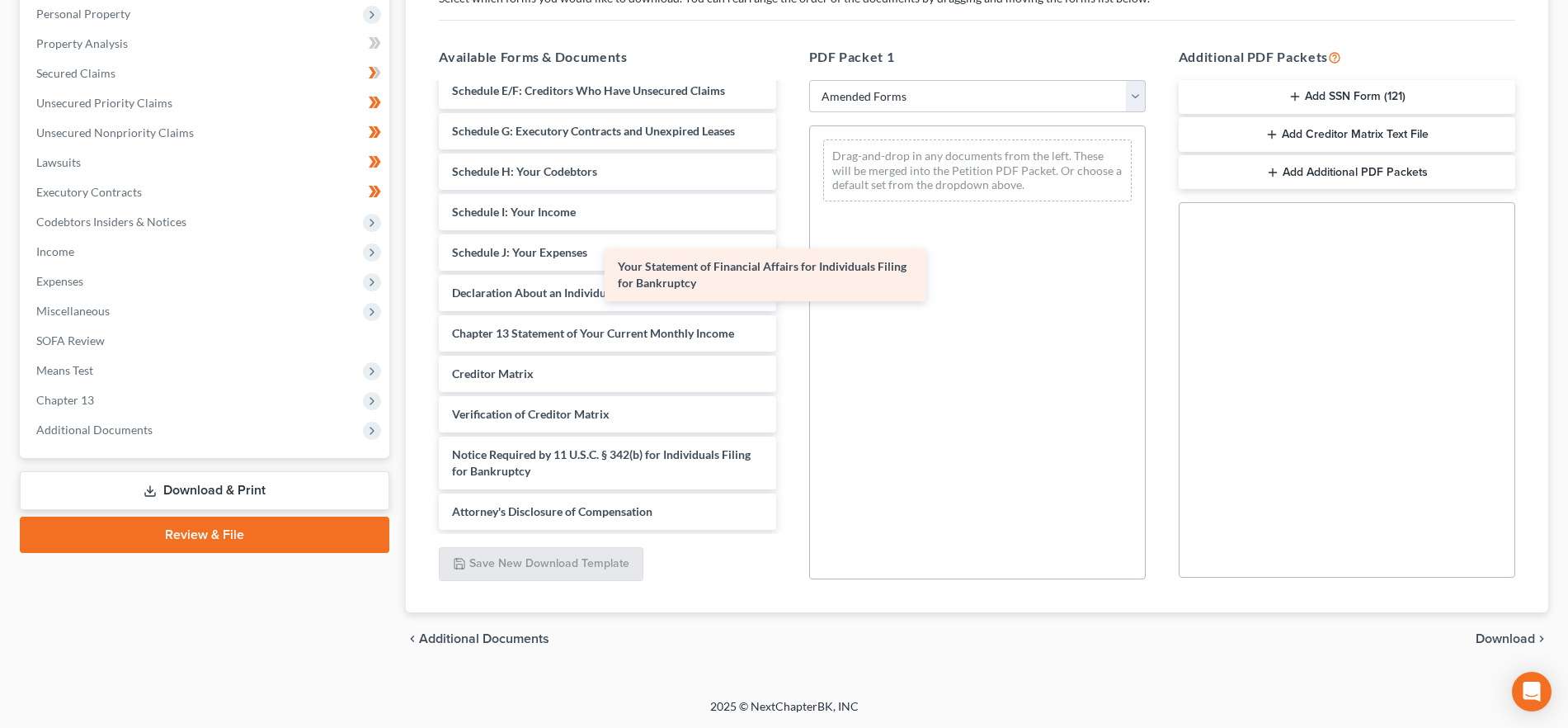
scroll to position [230, 0]
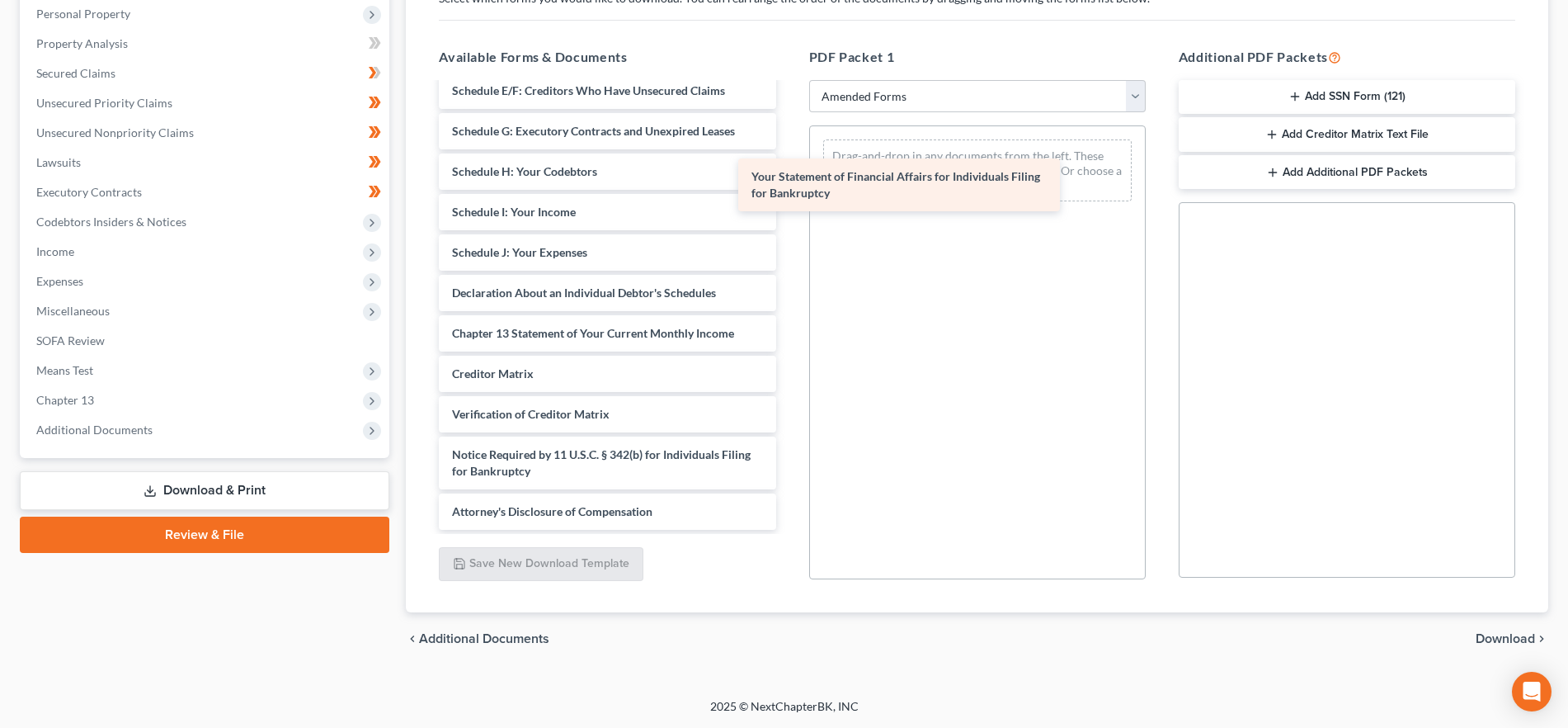
drag, startPoint x: 689, startPoint y: 291, endPoint x: 1056, endPoint y: 183, distance: 382.6
click at [788, 183] on div "Your Statement of Financial Affairs for Individuals Filing for Bankruptcy Volun…" at bounding box center [607, 192] width 363 height 676
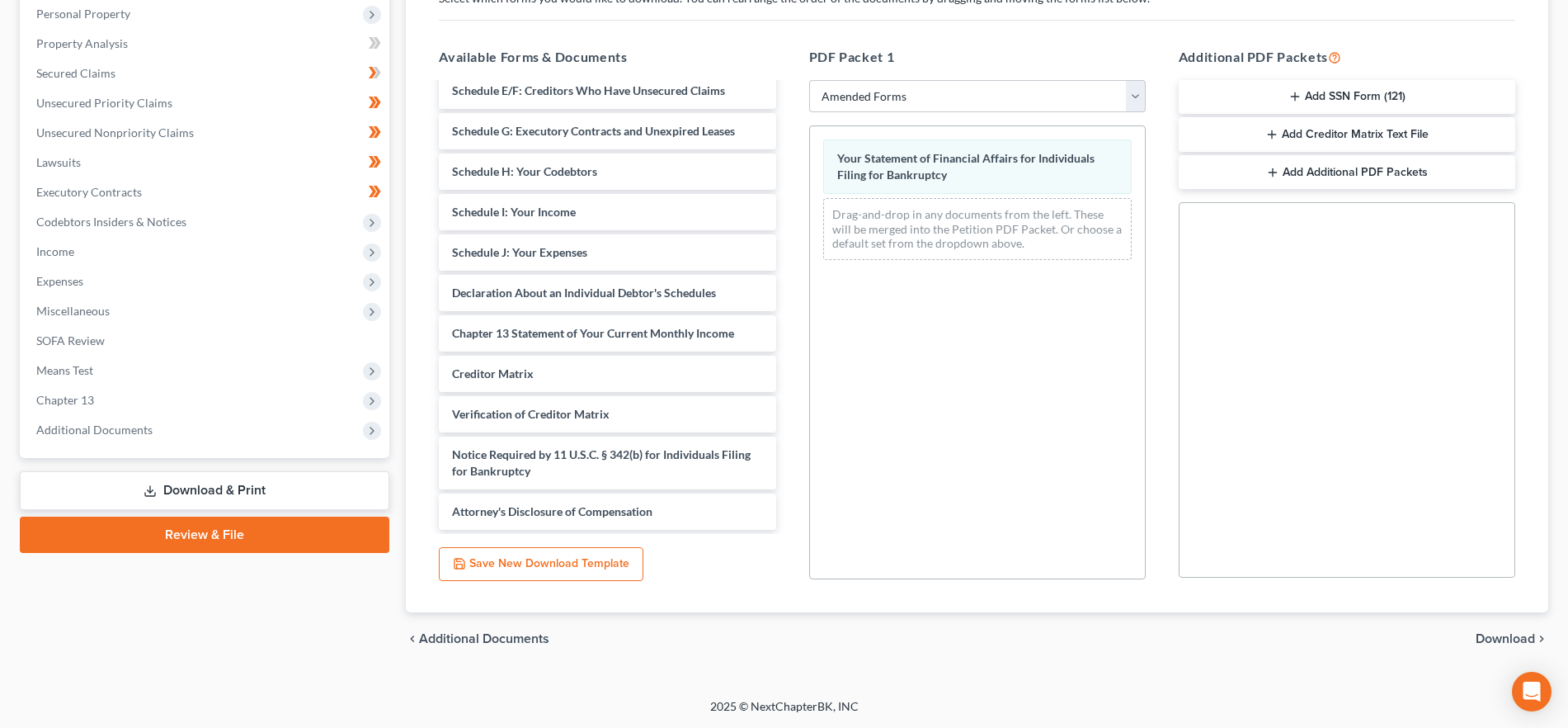
click at [1528, 641] on span "Download" at bounding box center [1506, 639] width 59 height 13
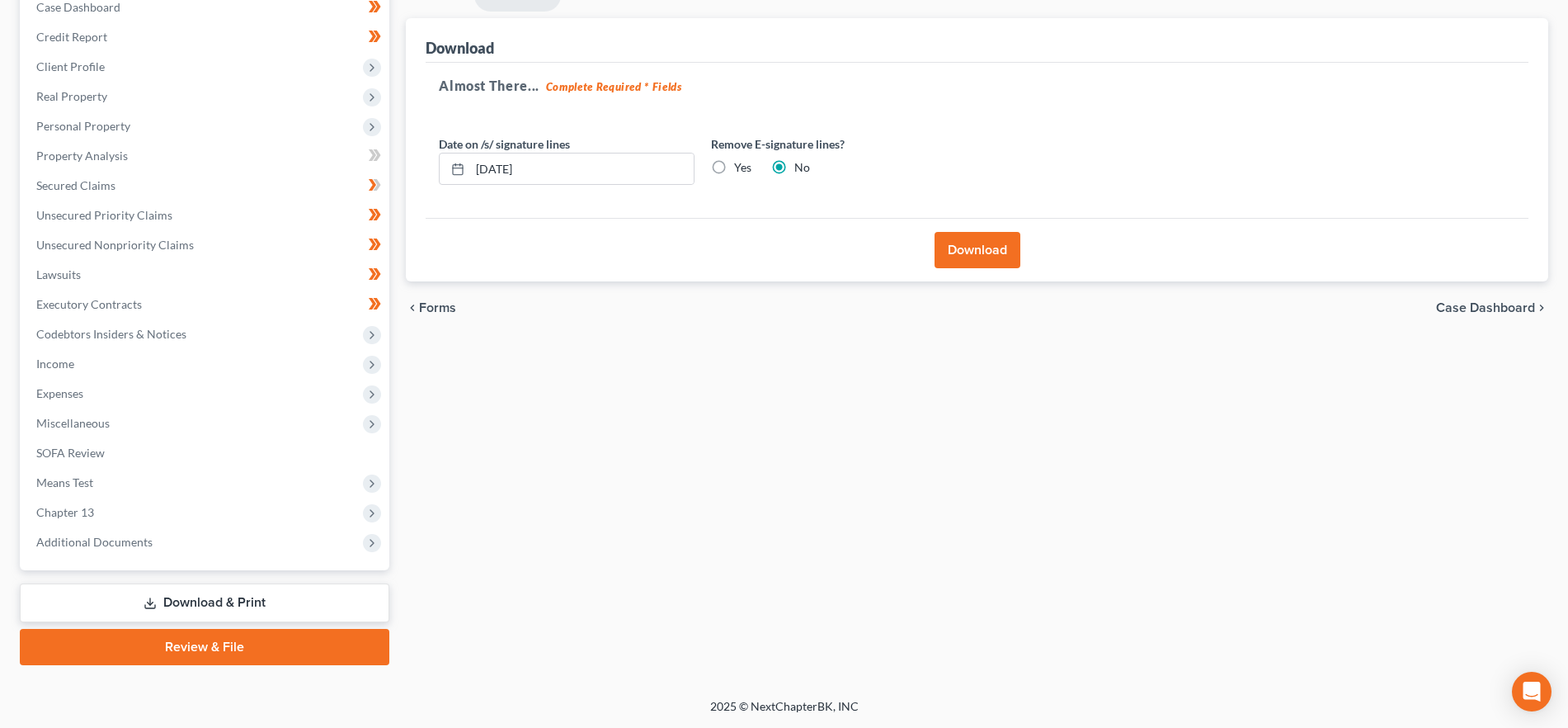
click at [978, 238] on button "Download" at bounding box center [977, 250] width 86 height 36
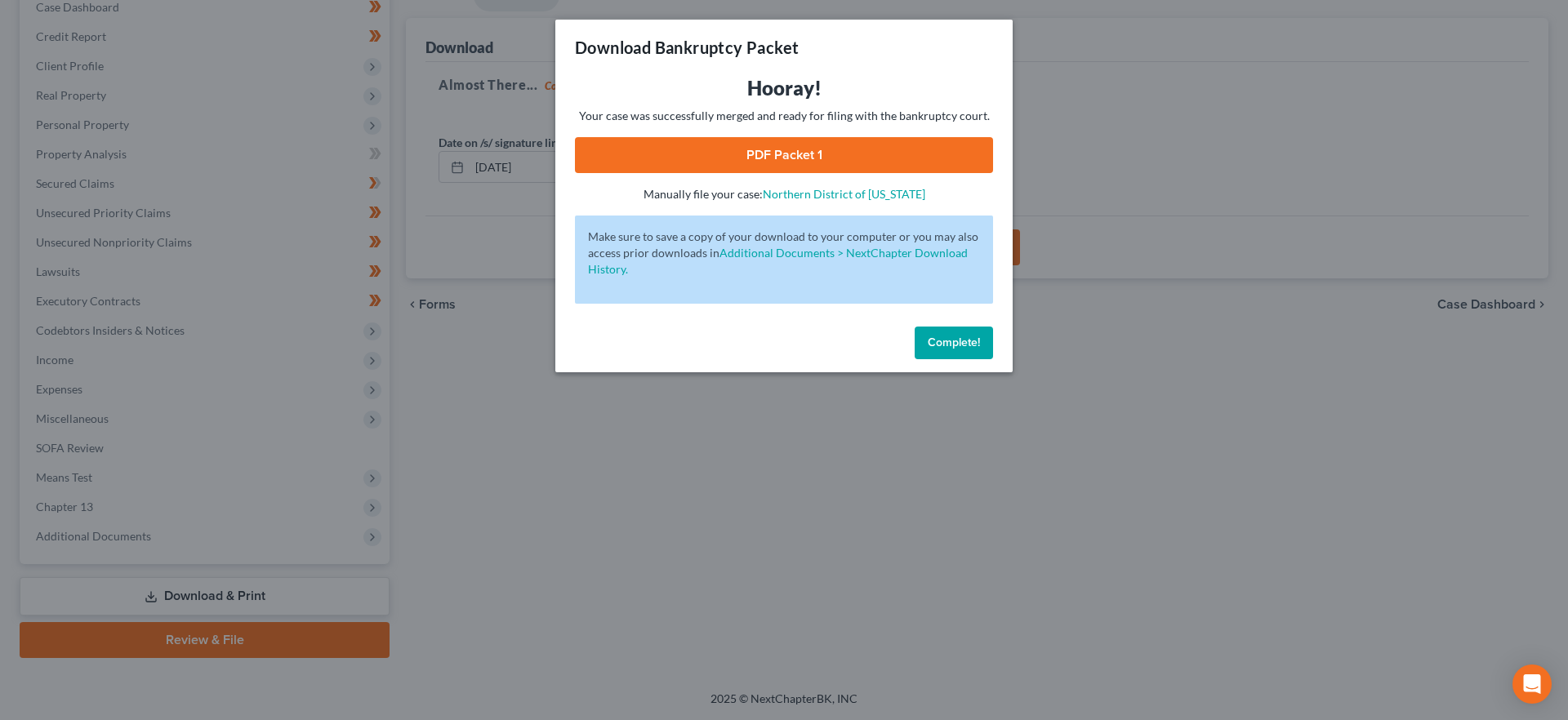
click at [732, 156] on link "PDF Packet 1" at bounding box center [784, 155] width 418 height 36
click at [979, 341] on span "Complete!" at bounding box center [954, 342] width 52 height 14
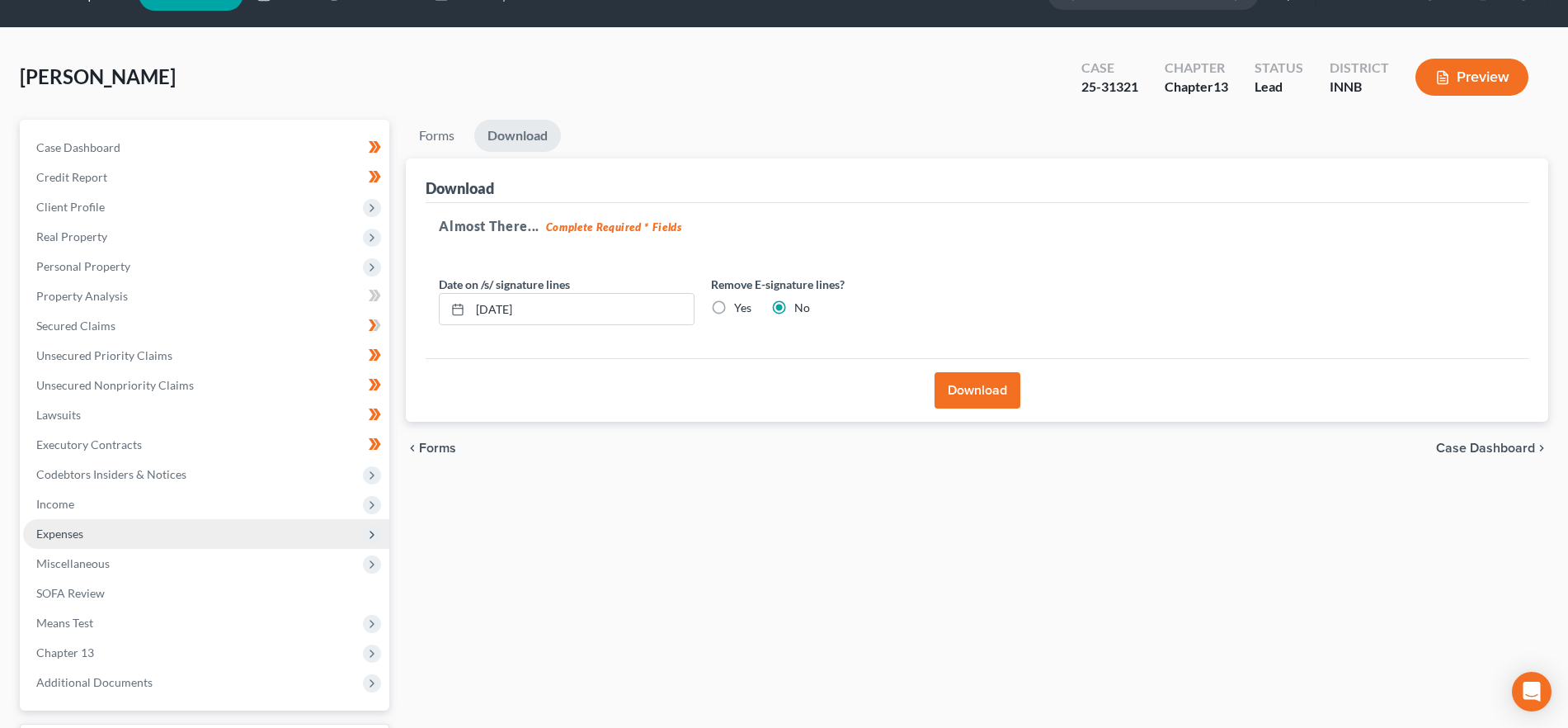
scroll to position [0, 0]
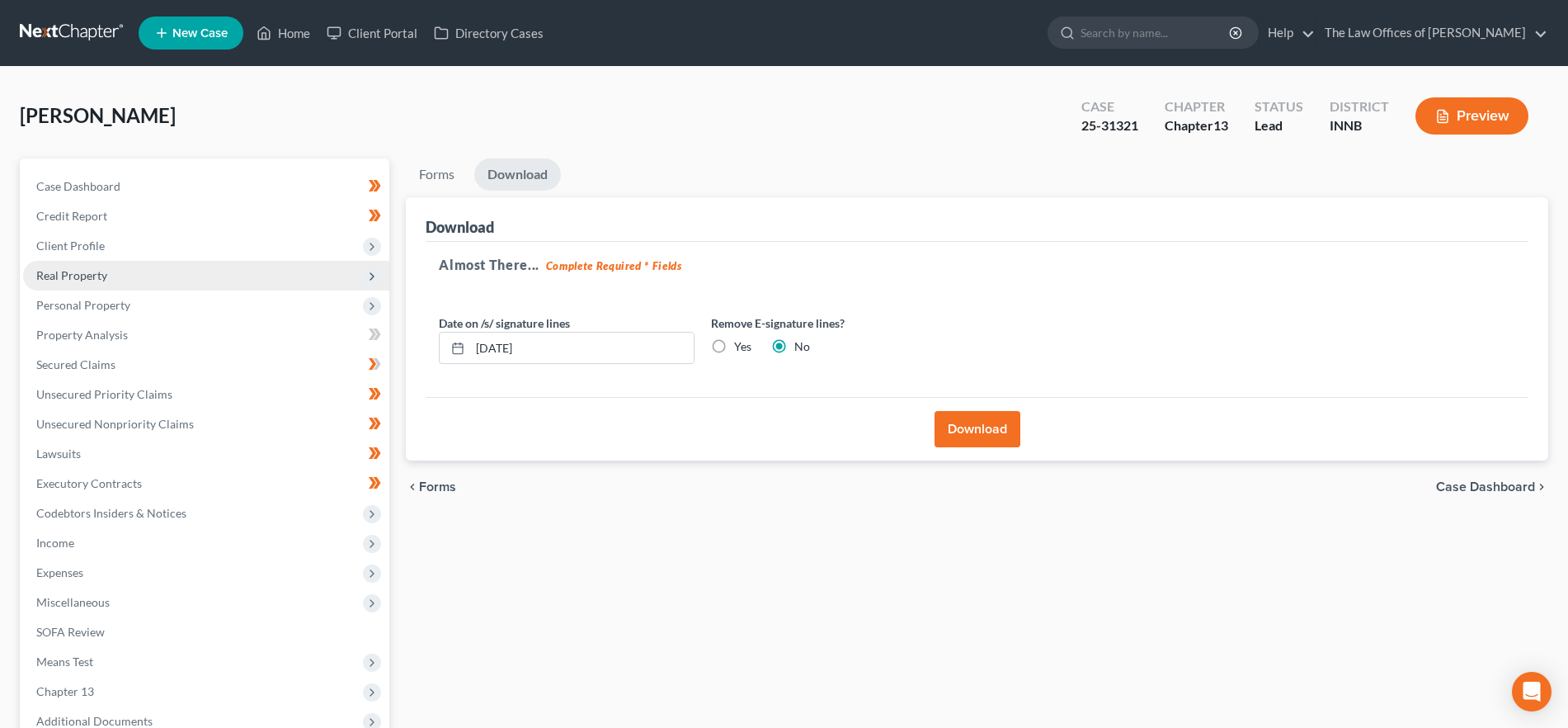
click at [106, 276] on span "Real Property" at bounding box center [72, 275] width 71 height 14
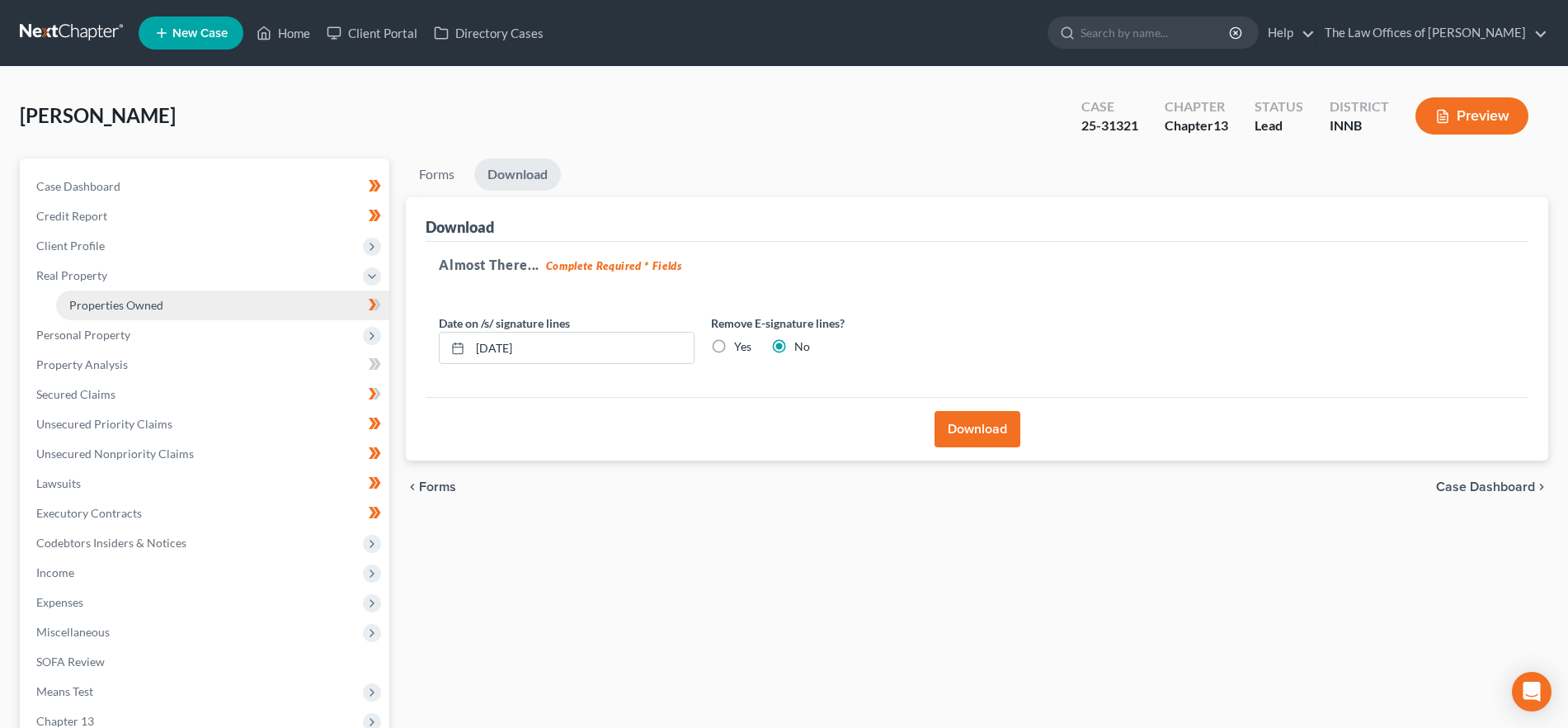
click at [140, 298] on span "Properties Owned" at bounding box center [116, 305] width 94 height 14
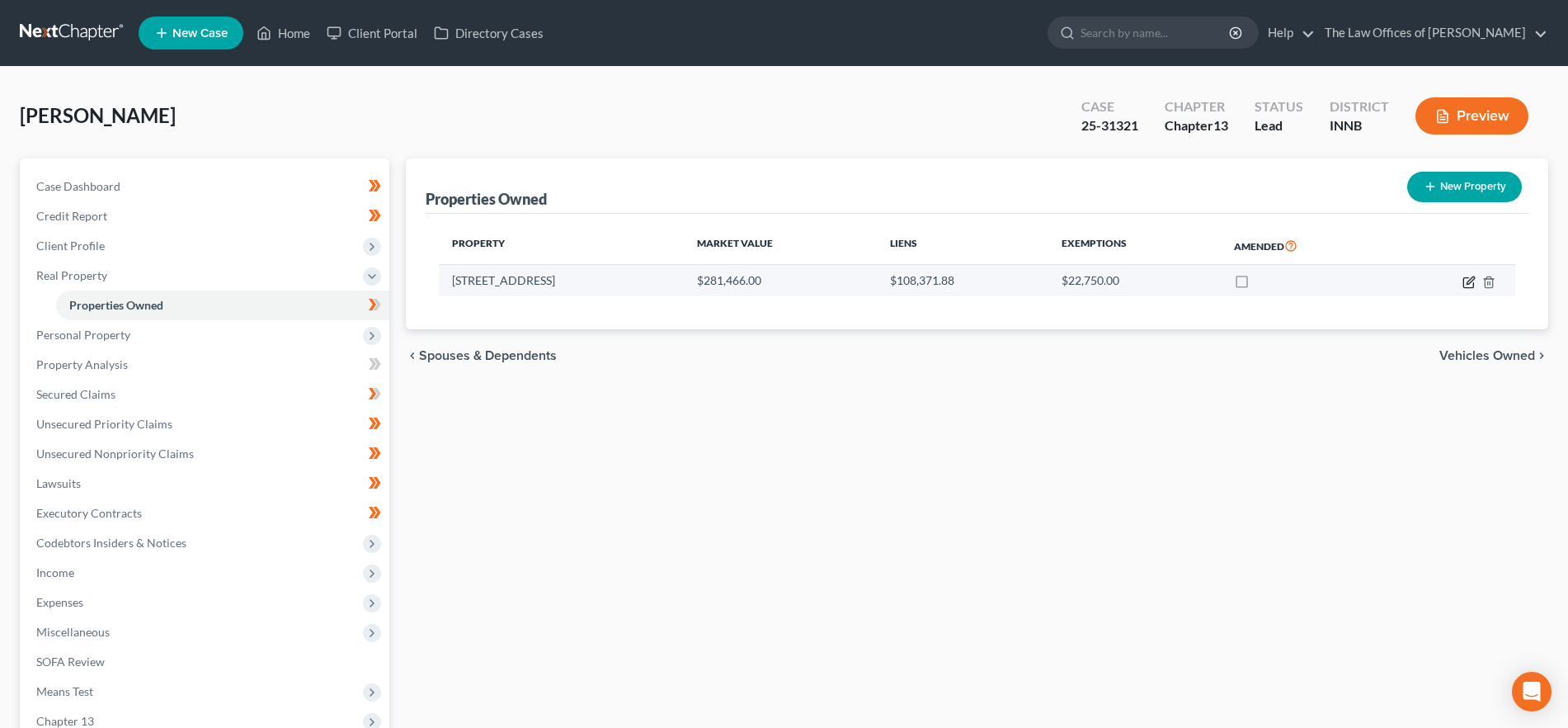
click at [1469, 282] on icon "button" at bounding box center [1470, 280] width 8 height 8
select select "15"
select select "73"
select select "0"
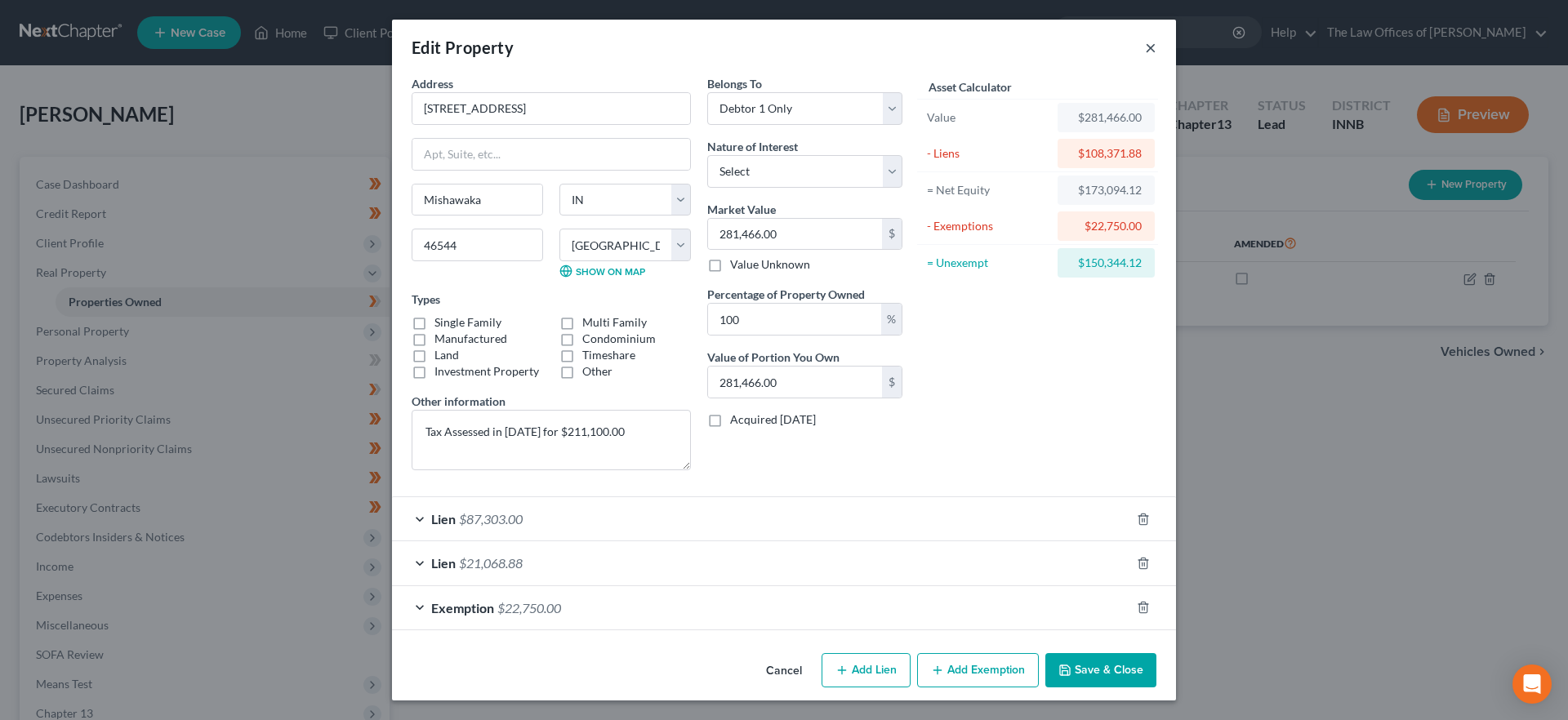
click at [1156, 49] on button "×" at bounding box center [1151, 47] width 11 height 20
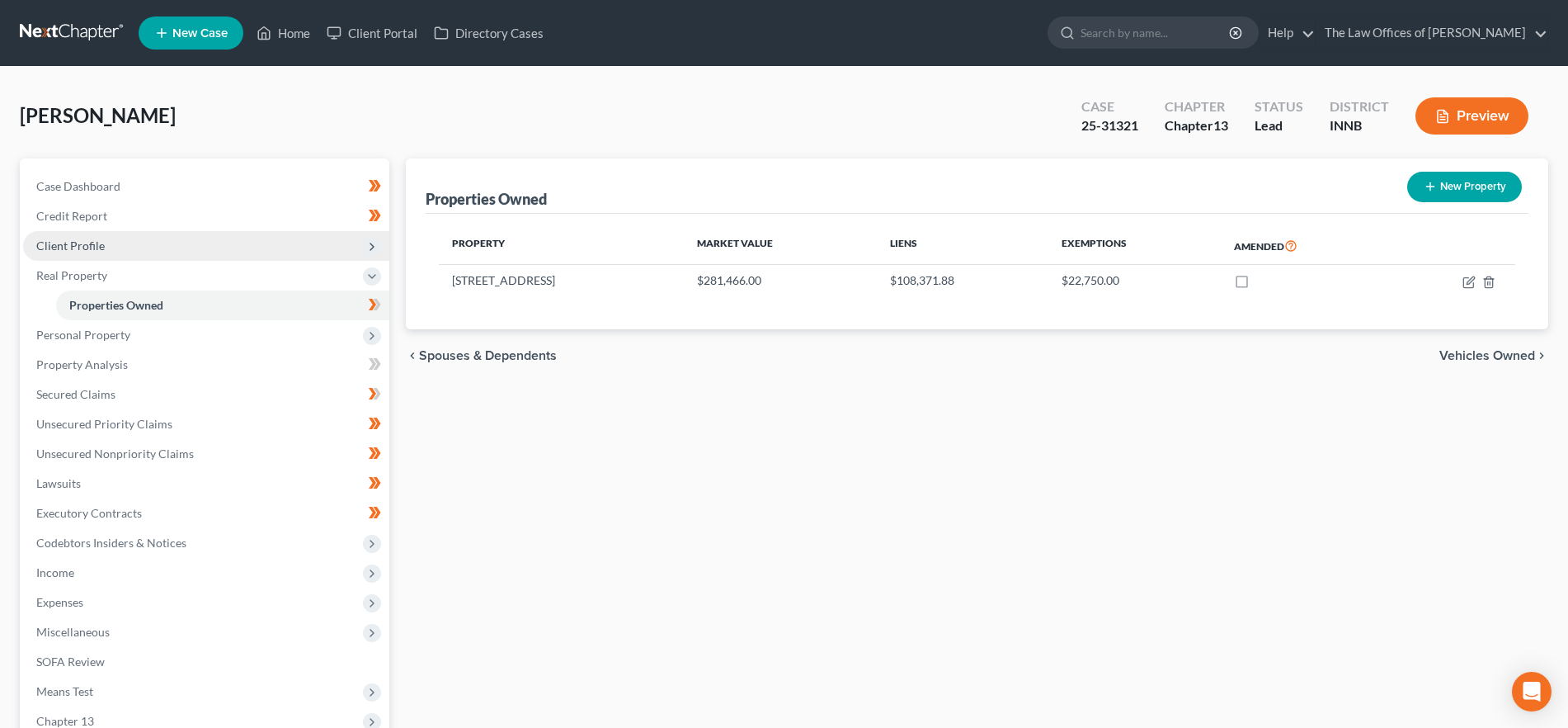
click at [180, 246] on span "Client Profile" at bounding box center [206, 246] width 366 height 30
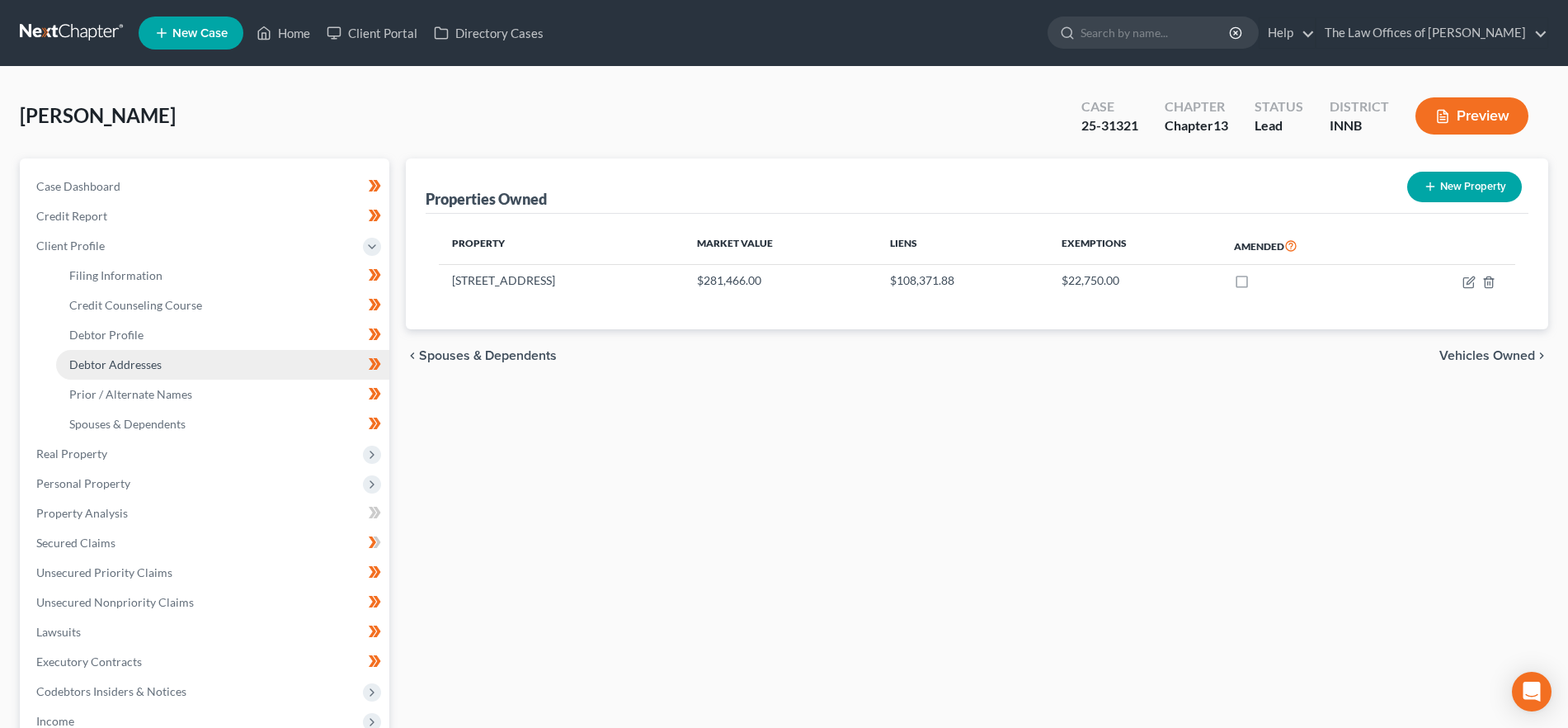
click at [184, 371] on link "Debtor Addresses" at bounding box center [223, 364] width 333 height 30
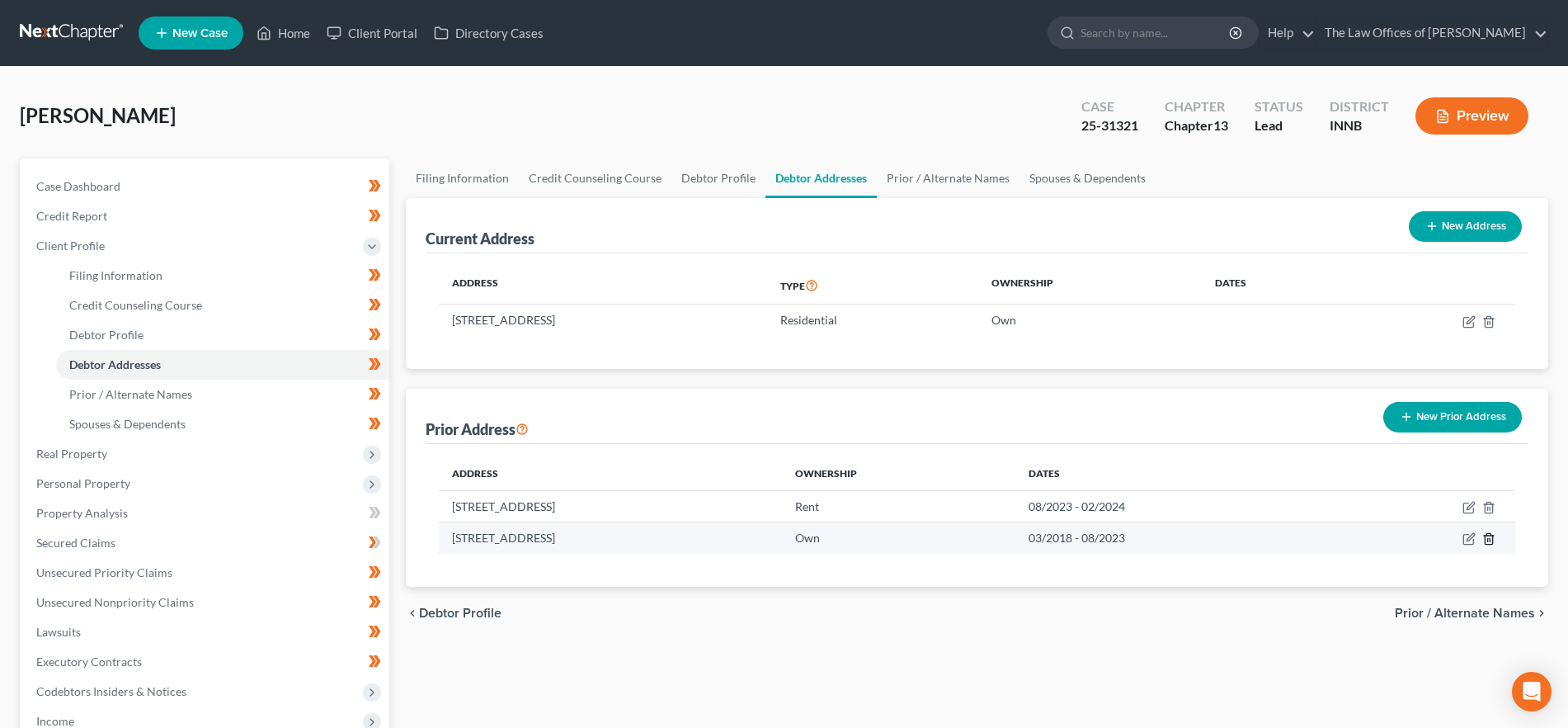
click at [1488, 535] on icon "button" at bounding box center [1488, 539] width 13 height 13
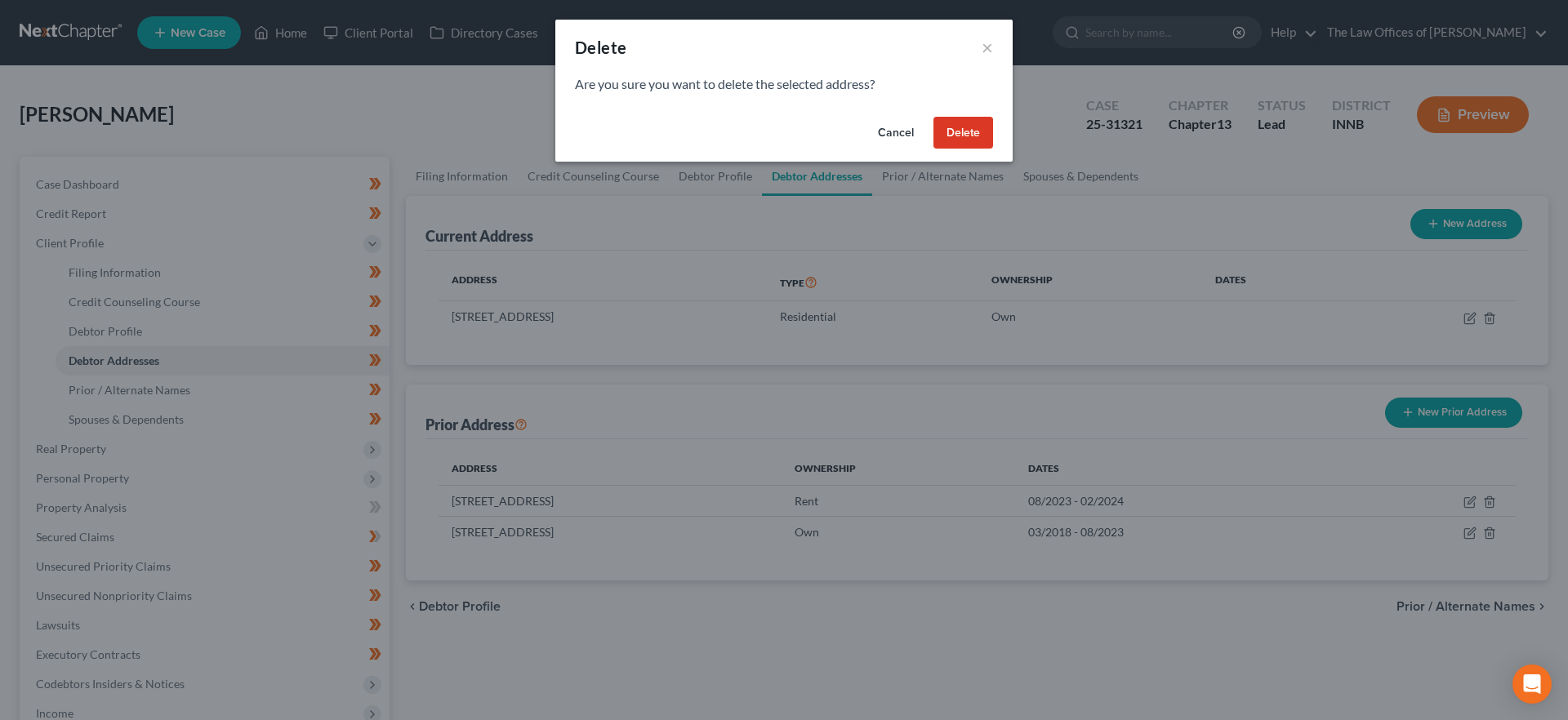
click at [987, 135] on button "Delete" at bounding box center [963, 133] width 59 height 33
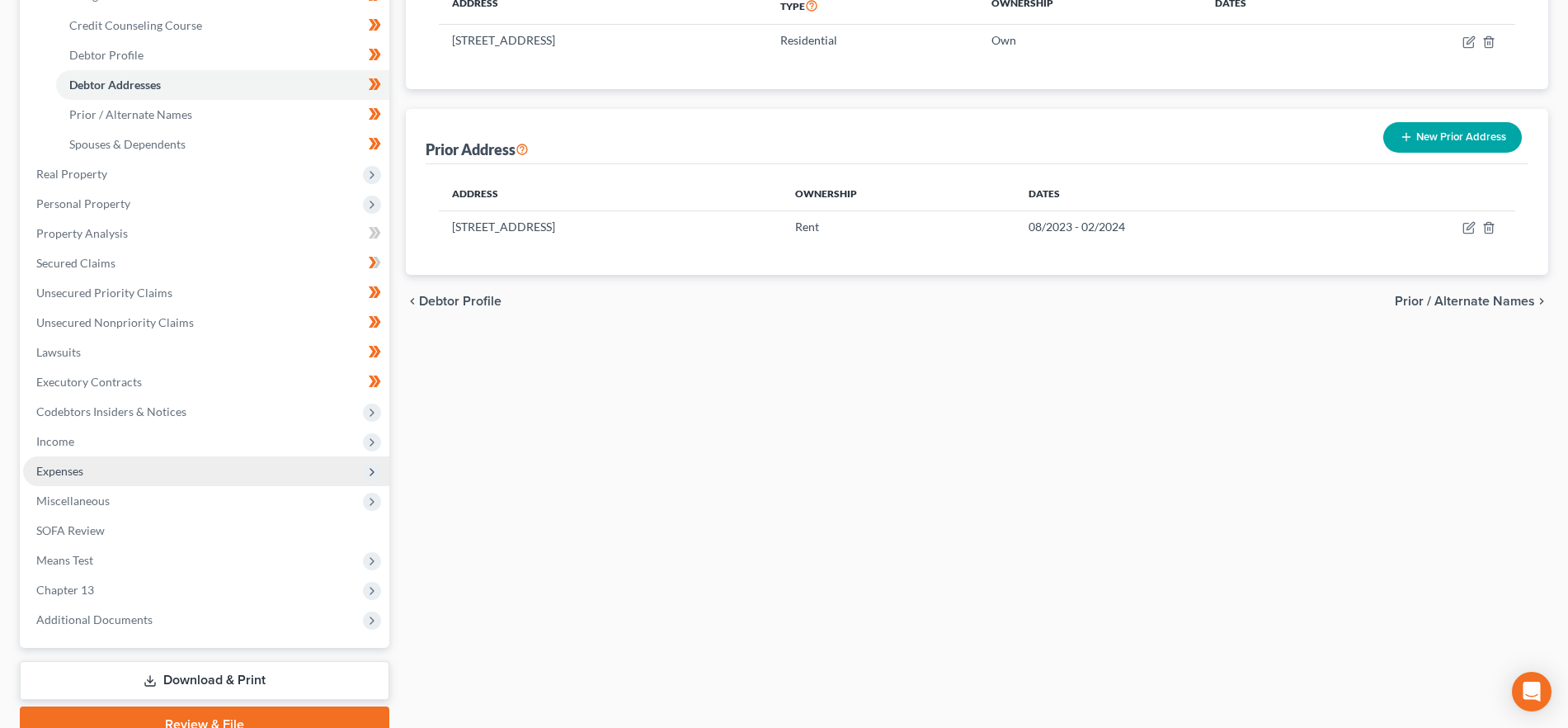
scroll to position [357, 0]
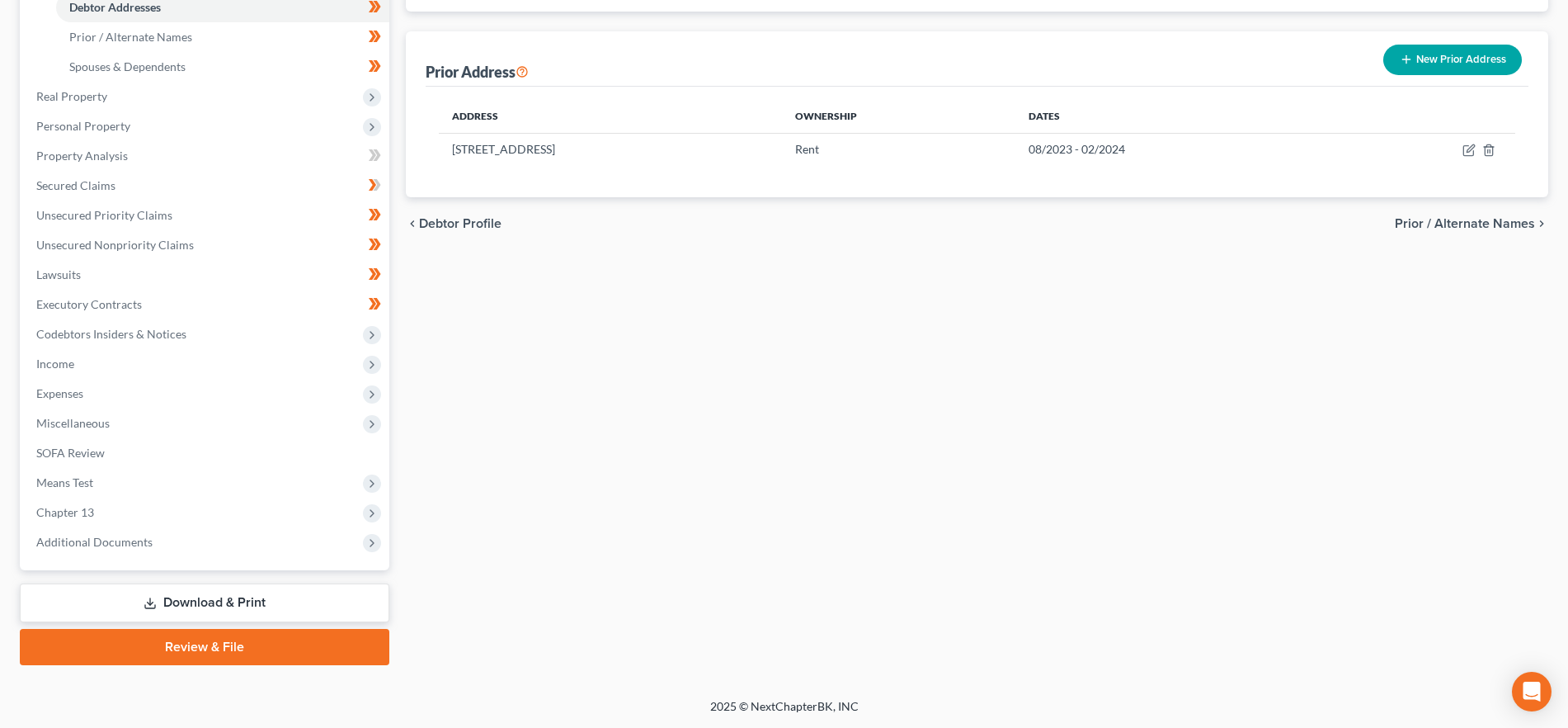
click at [243, 599] on link "Download & Print" at bounding box center [205, 602] width 369 height 39
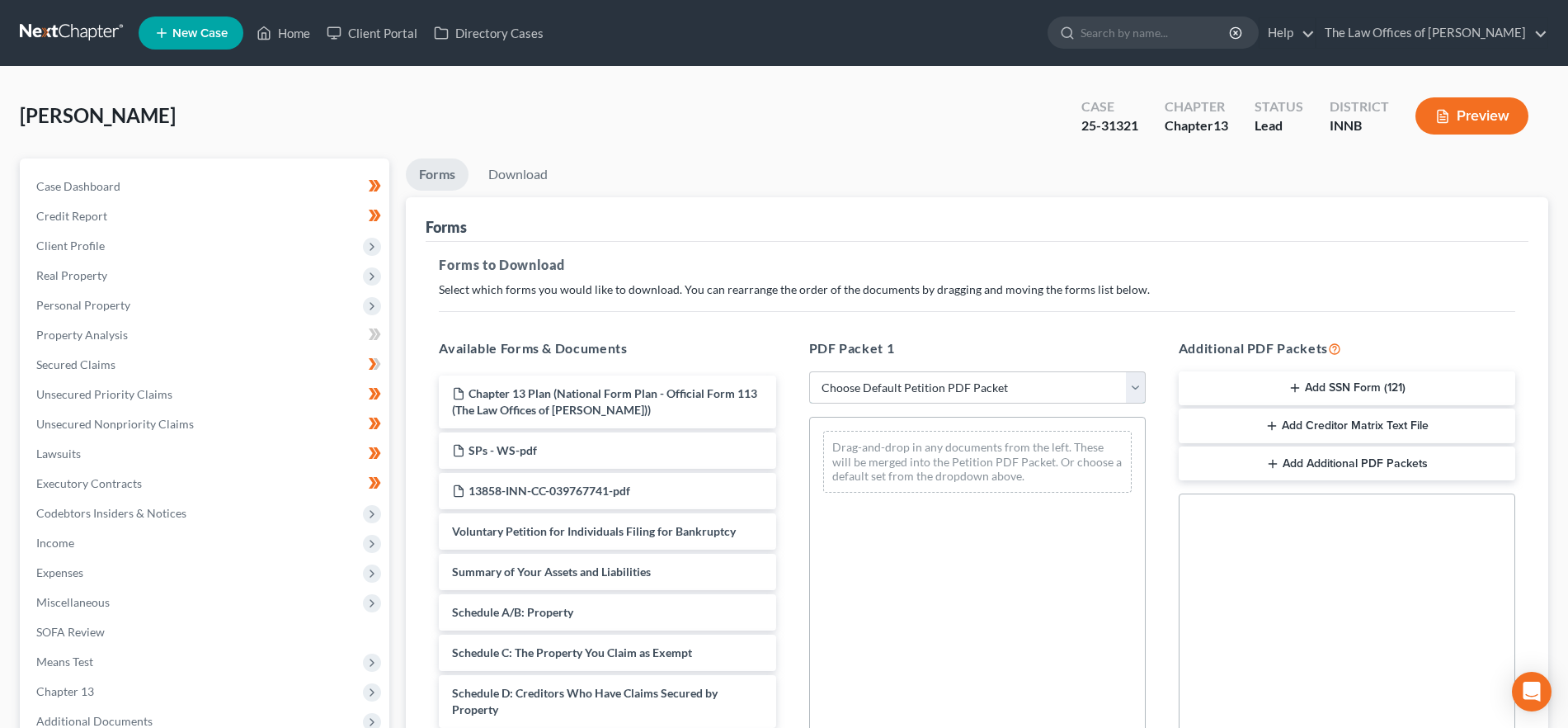
click at [1065, 386] on select "Choose Default Petition PDF Packet Complete Bankruptcy Petition (all forms and …" at bounding box center [977, 388] width 336 height 33
select select "2"
click at [809, 371] on select "Choose Default Petition PDF Packet Complete Bankruptcy Petition (all forms and …" at bounding box center [977, 388] width 336 height 33
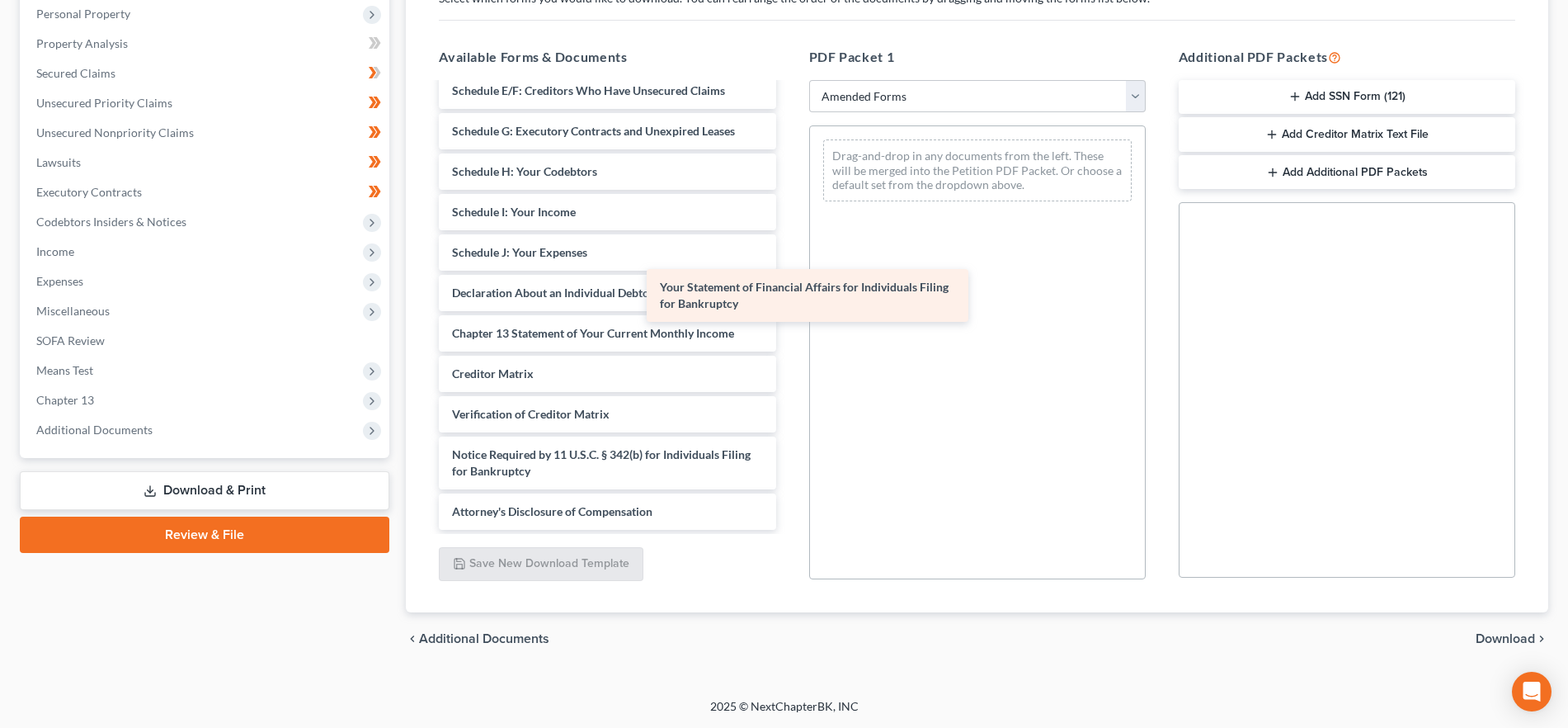
scroll to position [230, 0]
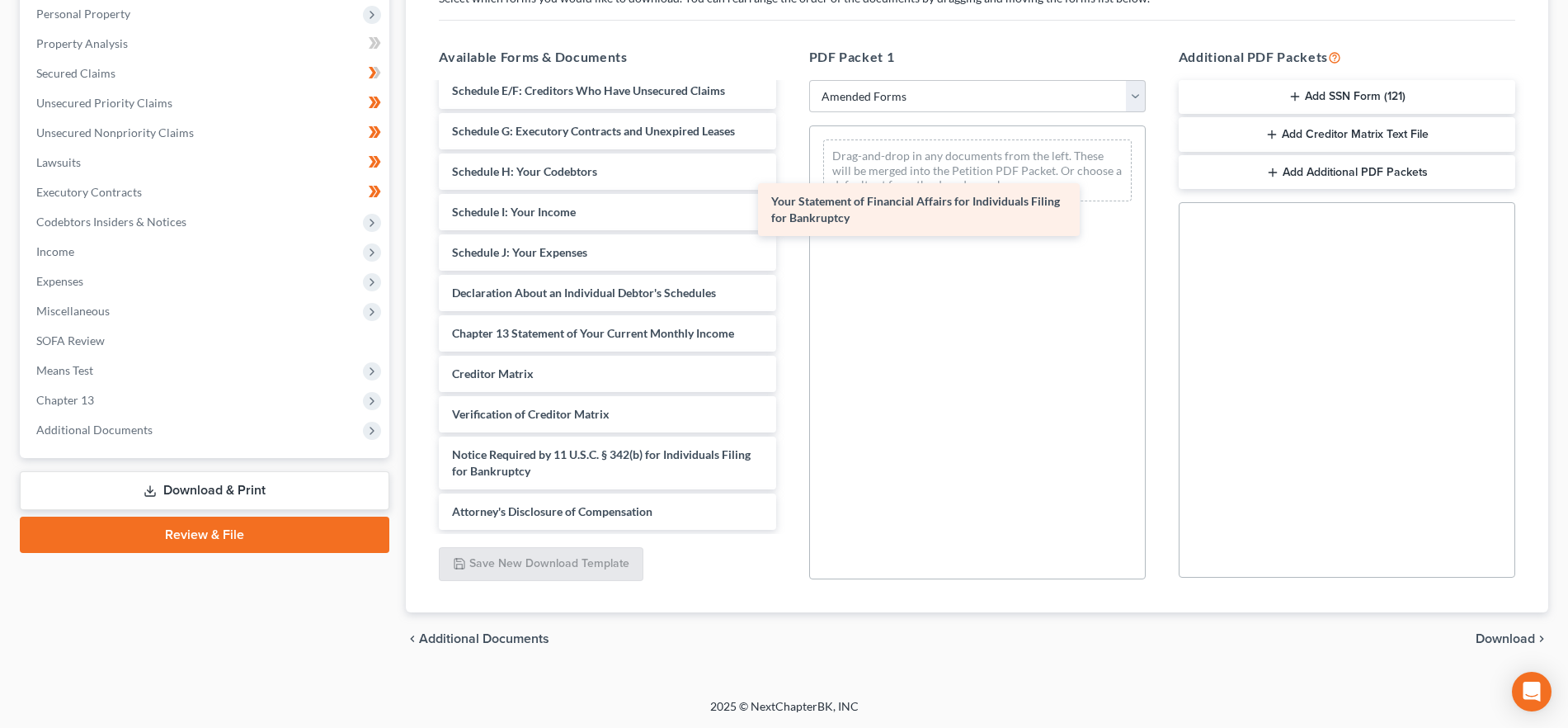
drag, startPoint x: 648, startPoint y: 296, endPoint x: 973, endPoint y: 207, distance: 337.0
click at [788, 207] on div "Your Statement of Financial Affairs for Individuals Filing for Bankruptcy Volun…" at bounding box center [607, 192] width 363 height 676
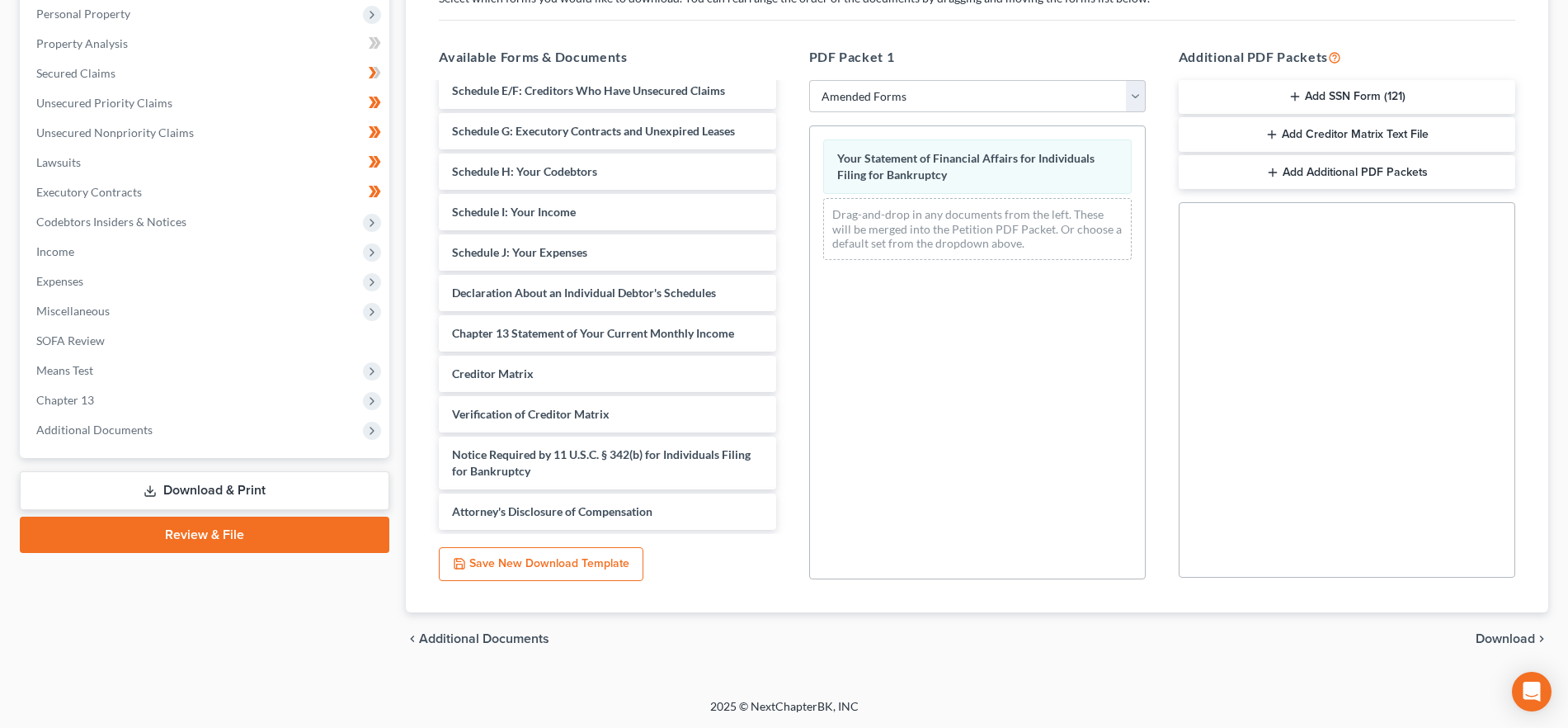
click at [1474, 633] on div "chevron_left Additional Documents Download chevron_right" at bounding box center [977, 639] width 1142 height 53
click at [1480, 633] on span "Download" at bounding box center [1506, 639] width 59 height 13
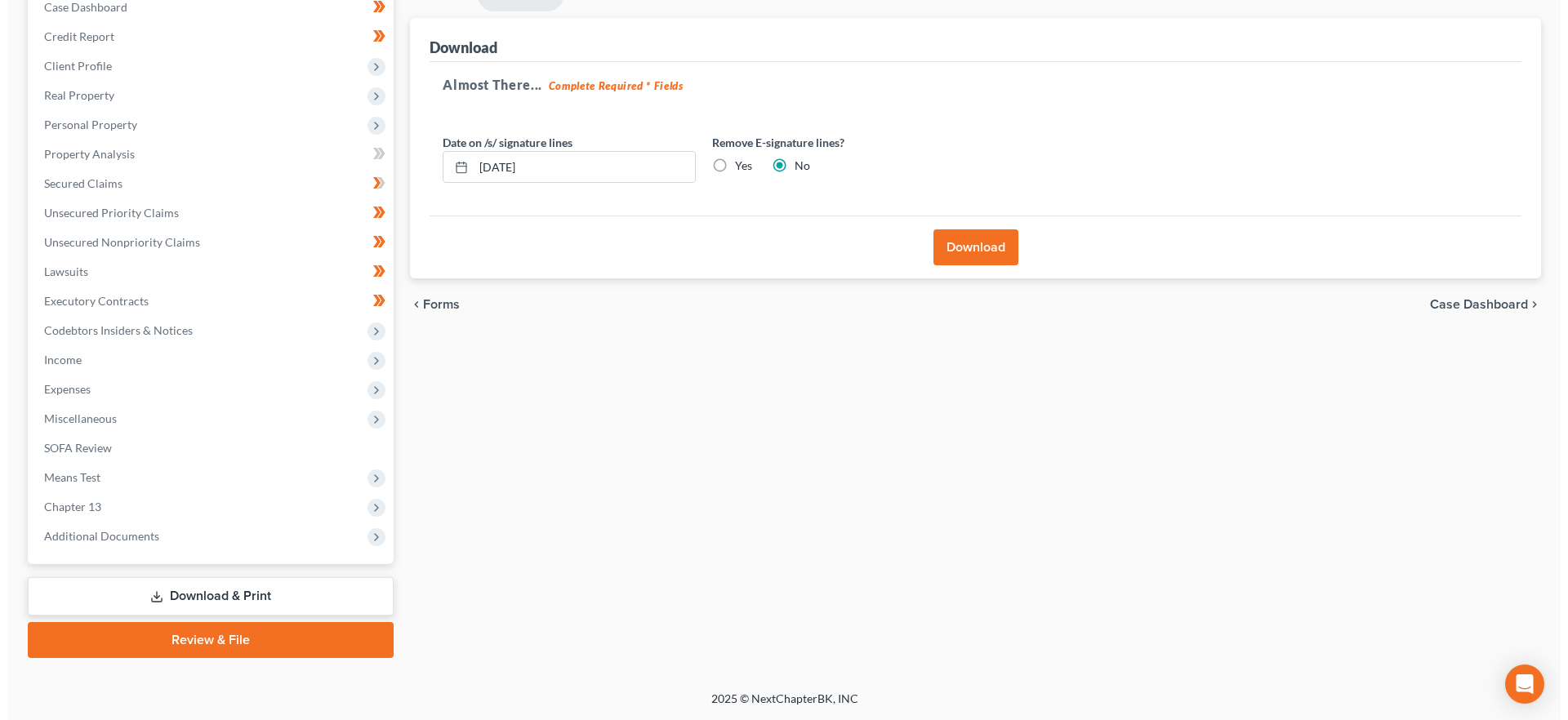
scroll to position [177, 0]
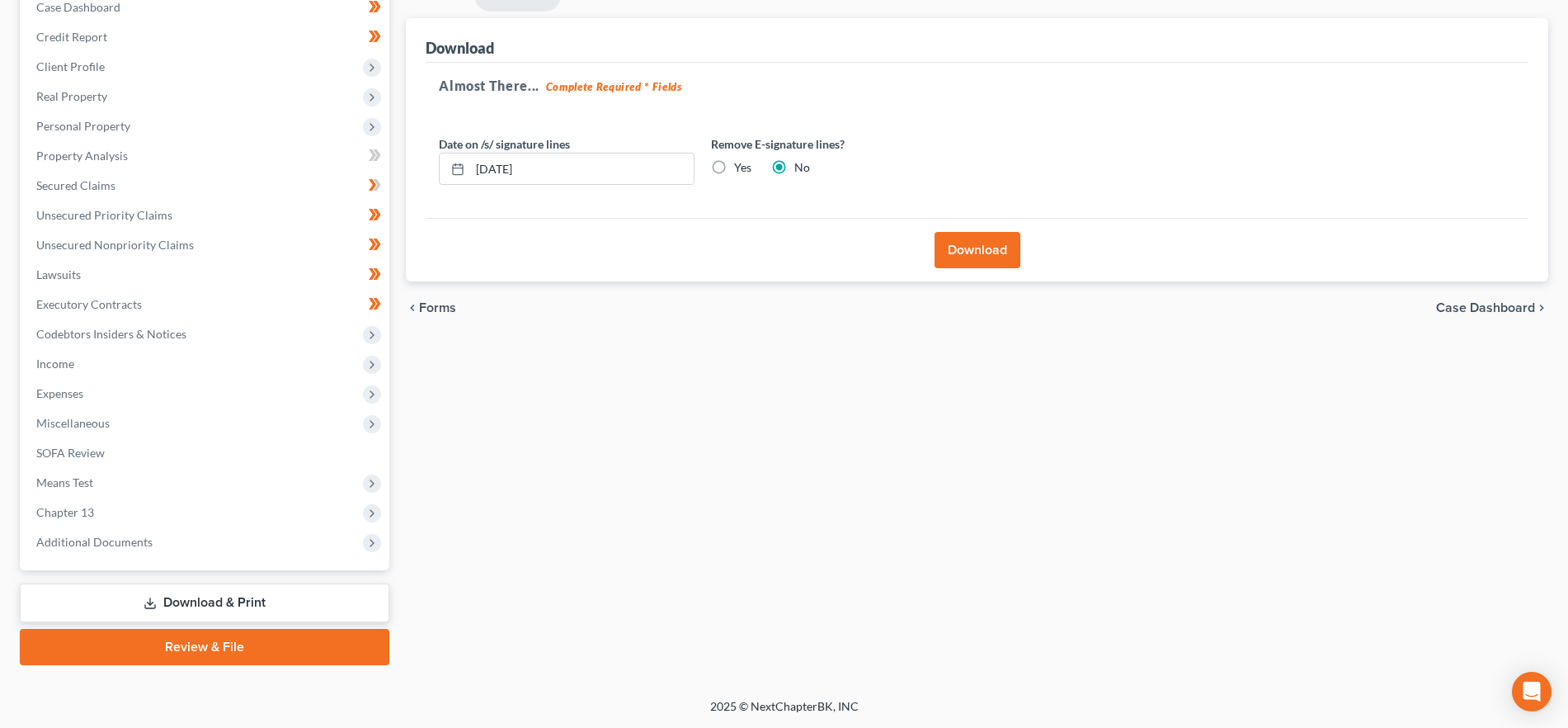
click at [983, 242] on button "Download" at bounding box center [977, 250] width 86 height 36
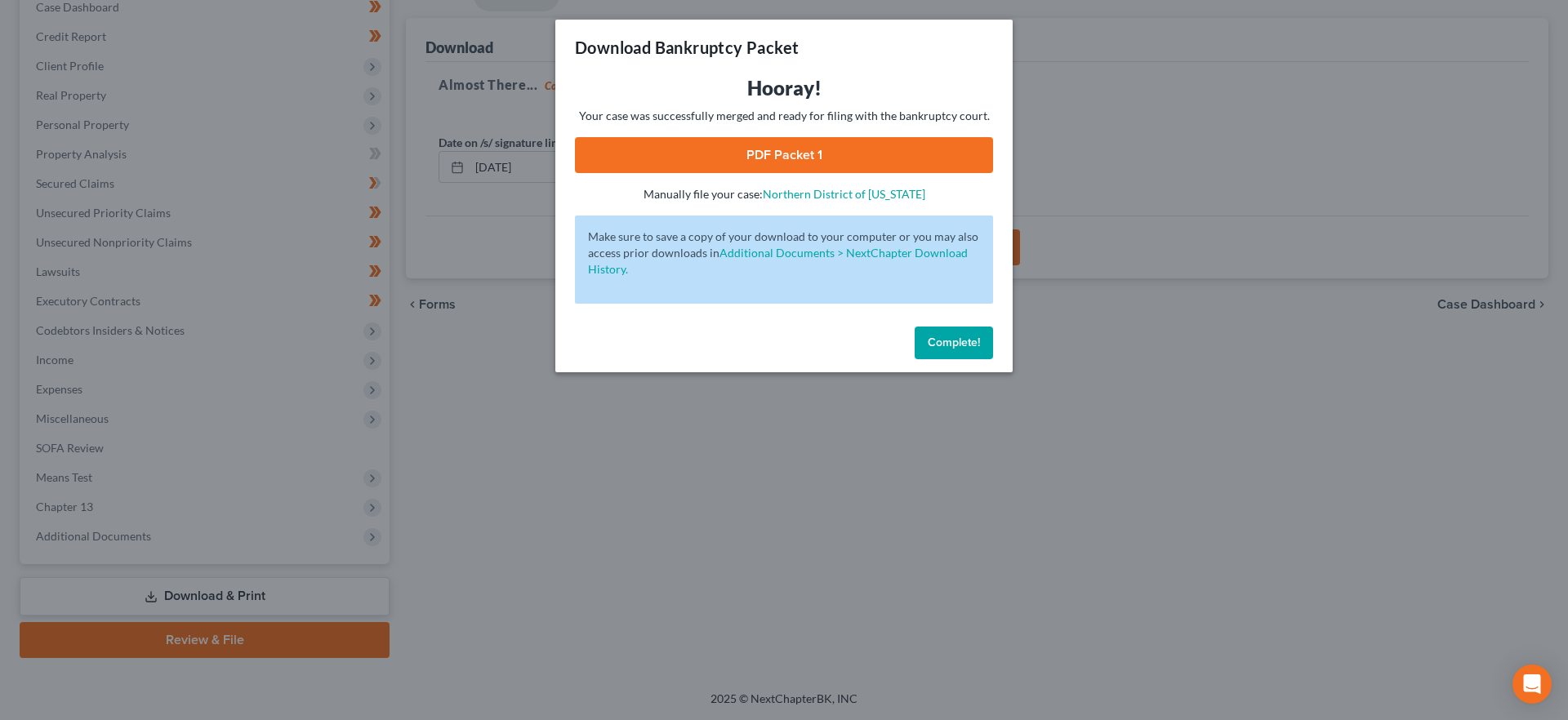
drag, startPoint x: 778, startPoint y: 159, endPoint x: 806, endPoint y: 161, distance: 28.1
click at [778, 157] on link "PDF Packet 1" at bounding box center [784, 155] width 418 height 36
